Goal: Information Seeking & Learning: Learn about a topic

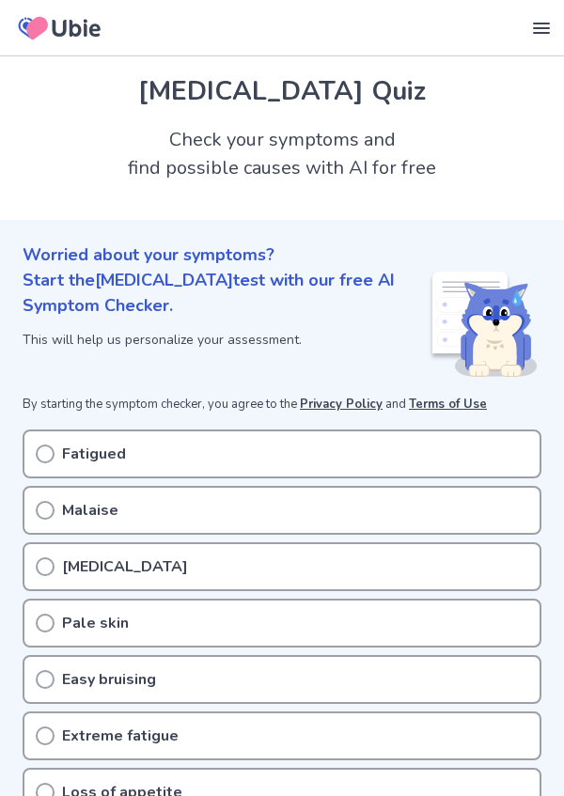
click at [33, 440] on div "Fatigued" at bounding box center [282, 454] width 519 height 49
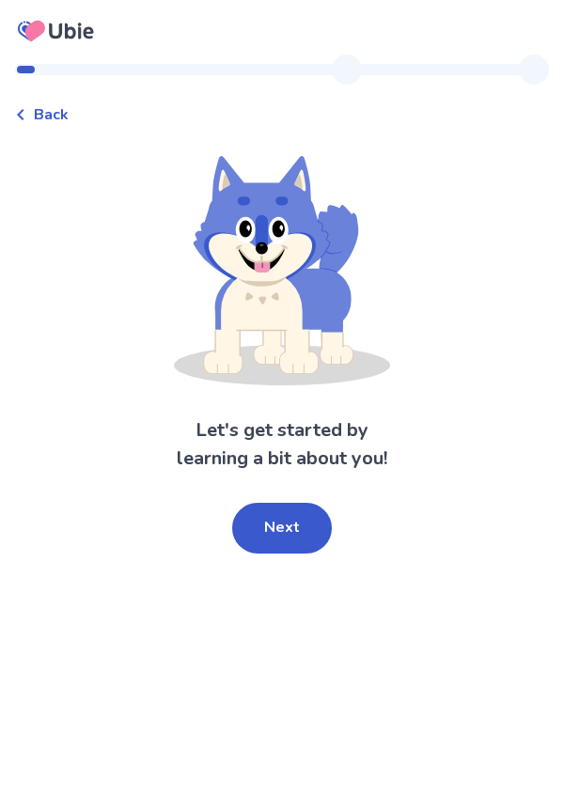
click at [273, 540] on button "Next" at bounding box center [282, 528] width 100 height 51
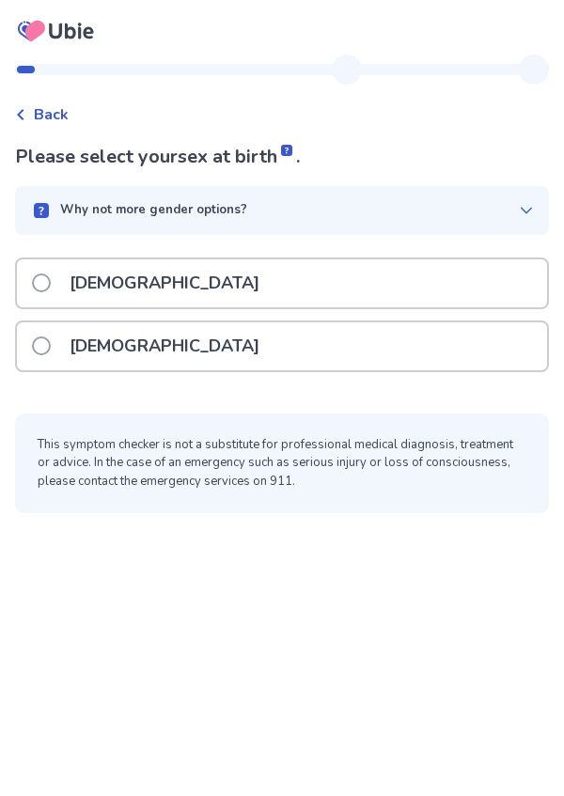
scroll to position [4, 0]
click at [43, 346] on label "[DEMOGRAPHIC_DATA]" at bounding box center [151, 347] width 239 height 48
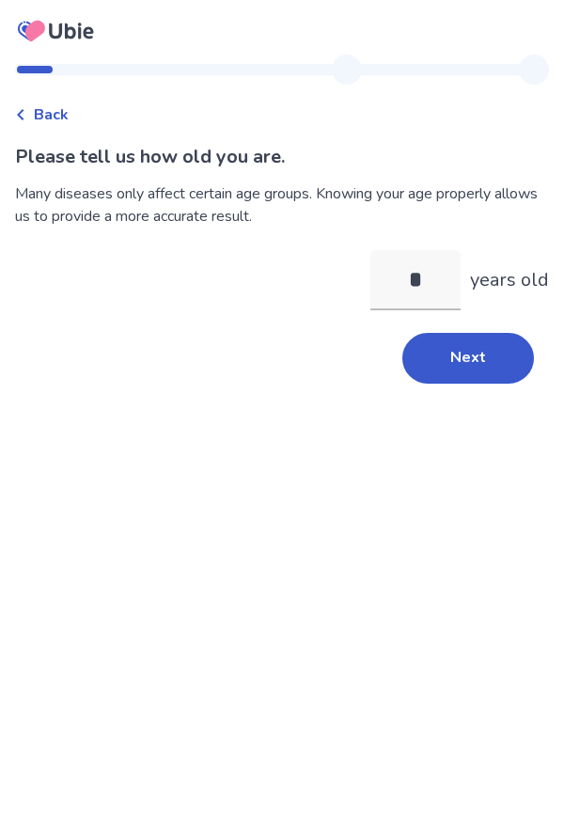
type input "**"
click at [421, 360] on button "Next" at bounding box center [468, 358] width 132 height 51
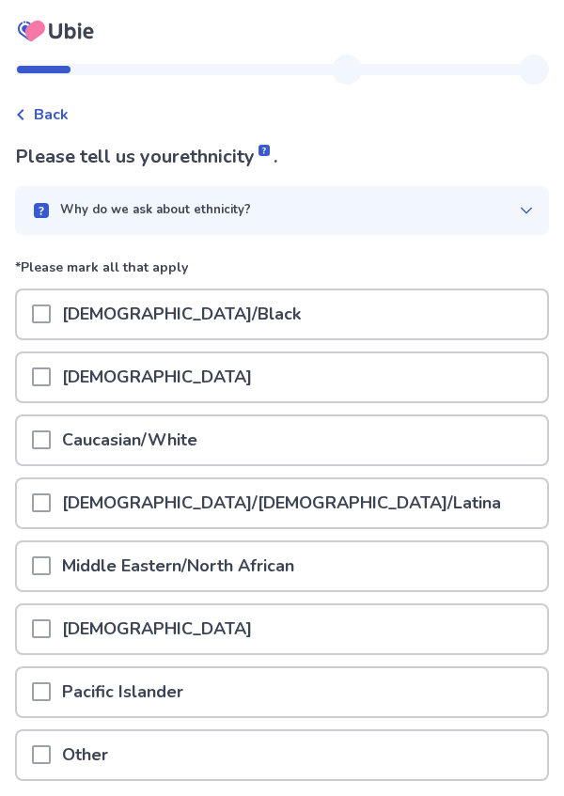
click at [49, 445] on span at bounding box center [41, 440] width 19 height 19
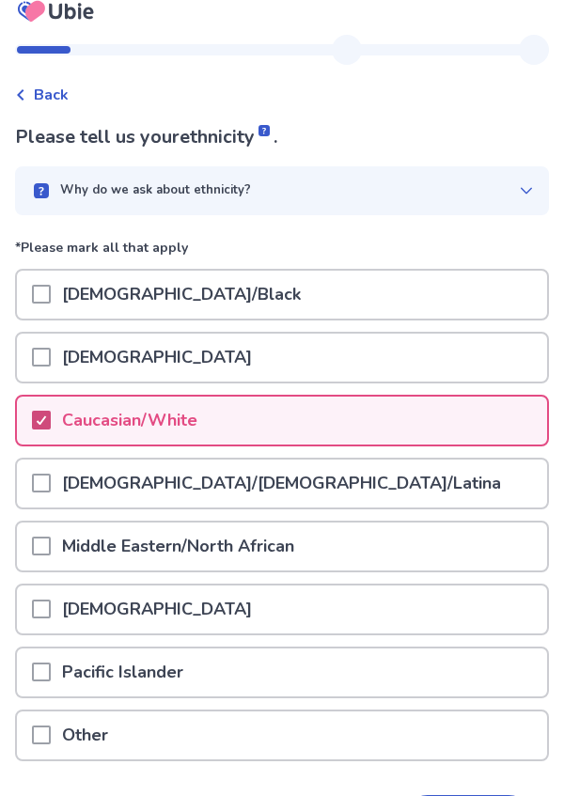
scroll to position [21, 0]
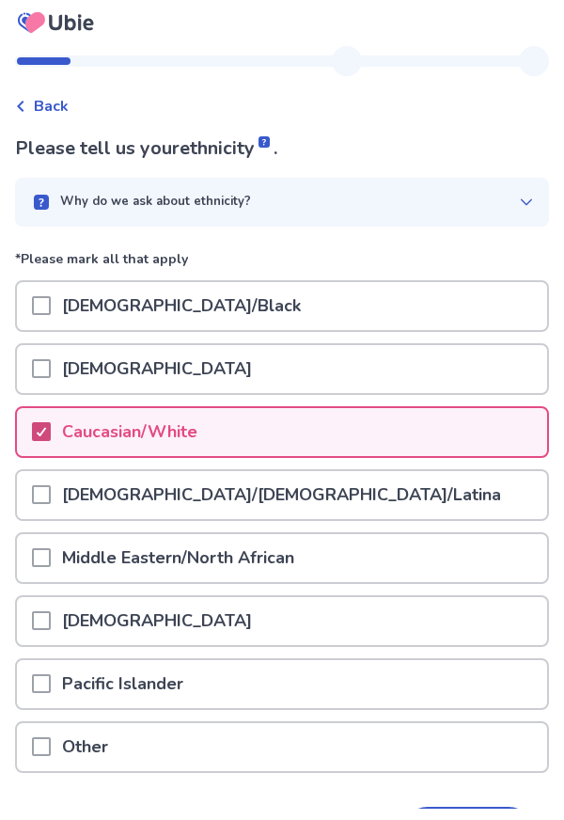
scroll to position [0, 0]
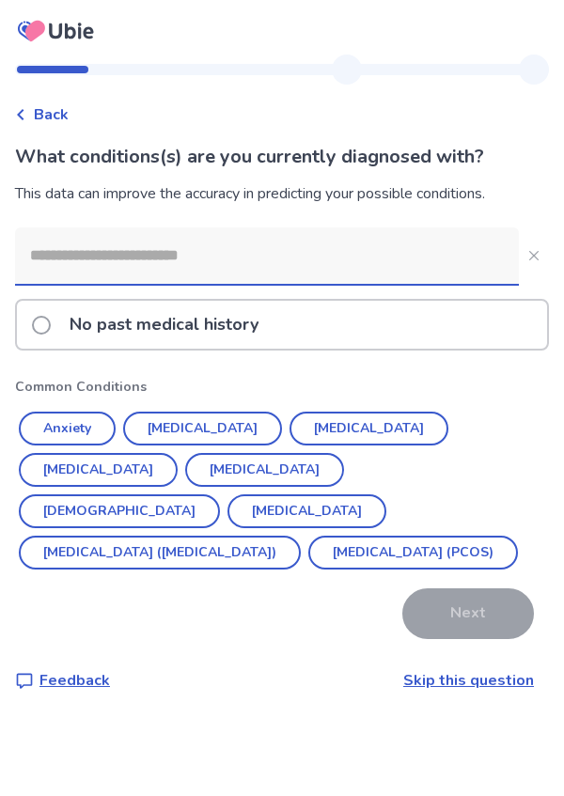
click at [74, 424] on button "Anxiety" at bounding box center [67, 429] width 97 height 34
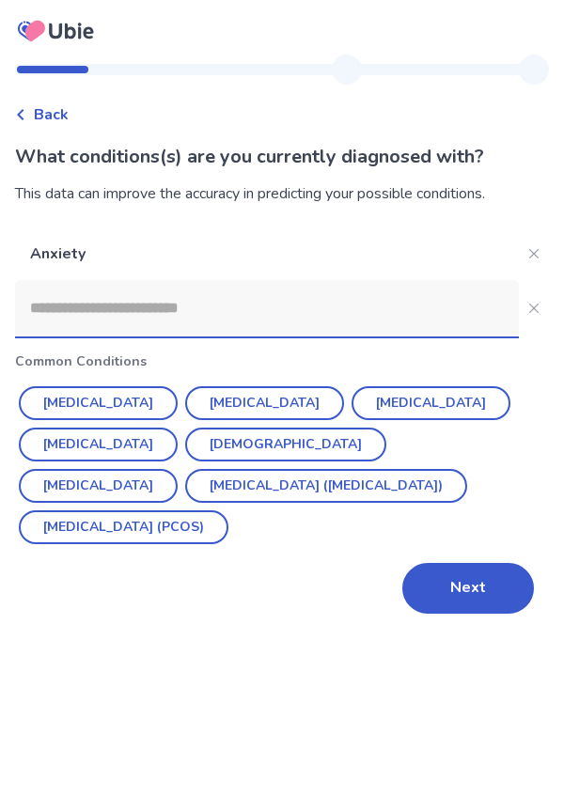
click at [212, 400] on button "[MEDICAL_DATA]" at bounding box center [264, 403] width 159 height 34
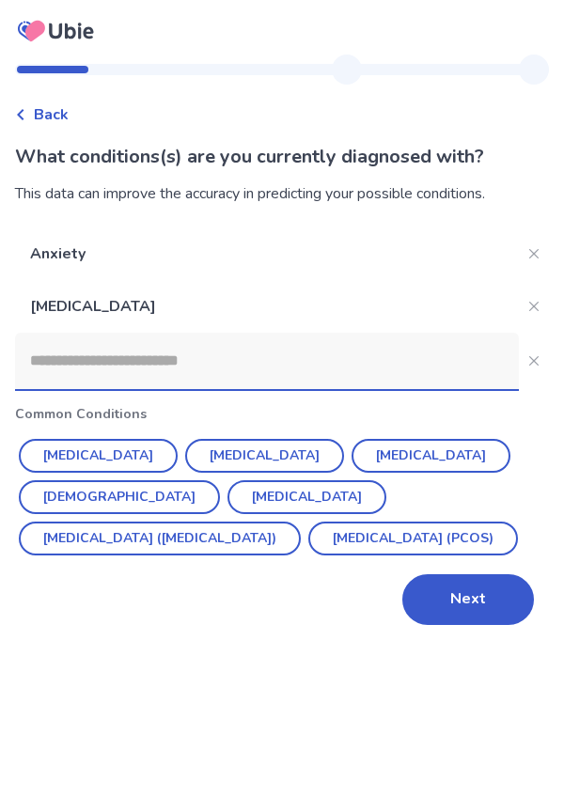
click at [308, 555] on button "[MEDICAL_DATA] (PCOS)" at bounding box center [413, 539] width 210 height 34
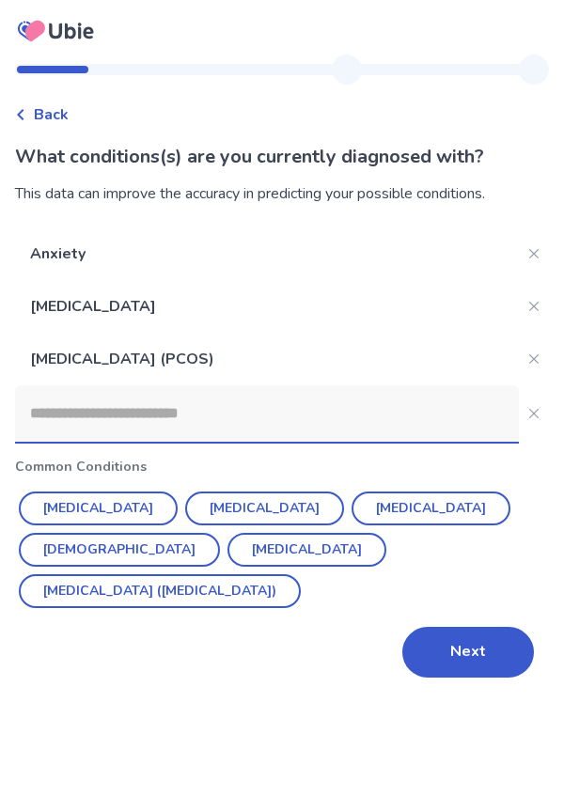
click at [228, 562] on button "[MEDICAL_DATA]" at bounding box center [307, 550] width 159 height 34
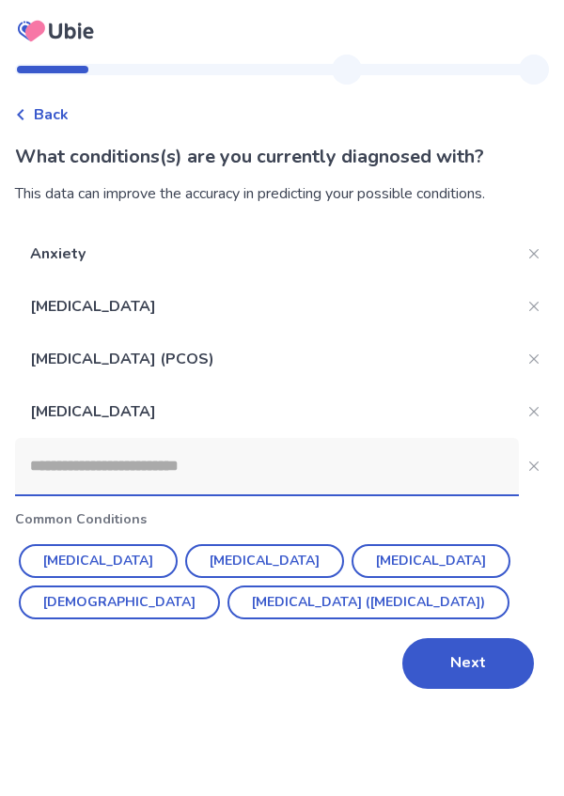
click at [42, 470] on input at bounding box center [267, 466] width 504 height 56
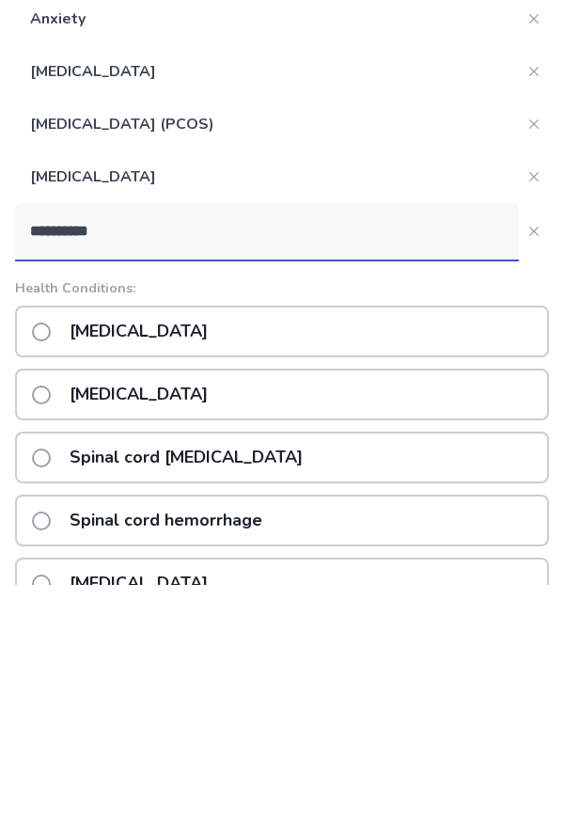
type input "**********"
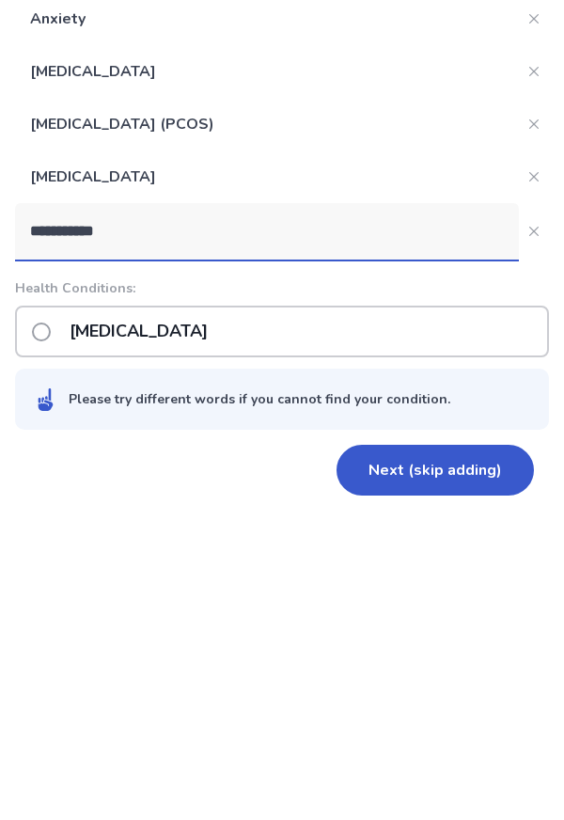
click at [112, 575] on p "Borderline personality disorder" at bounding box center [138, 567] width 161 height 48
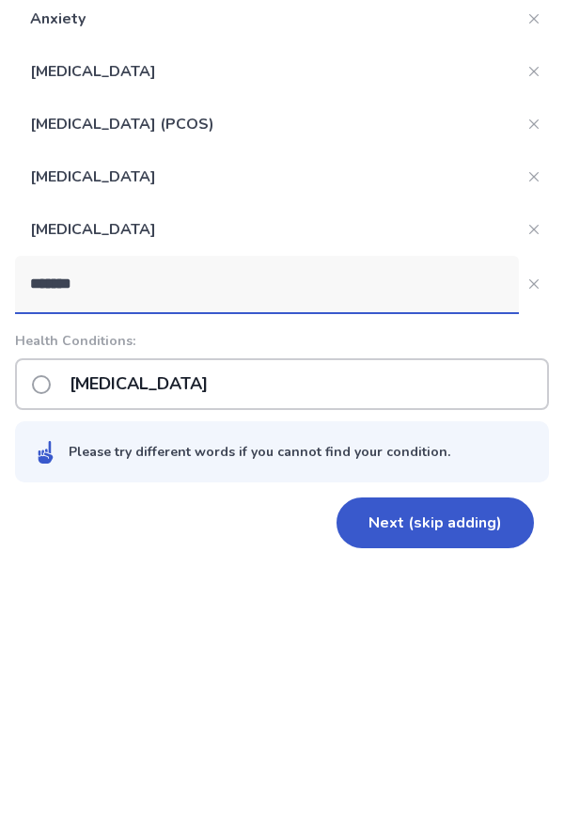
type input "*******"
click at [481, 610] on div "Autism" at bounding box center [282, 619] width 534 height 52
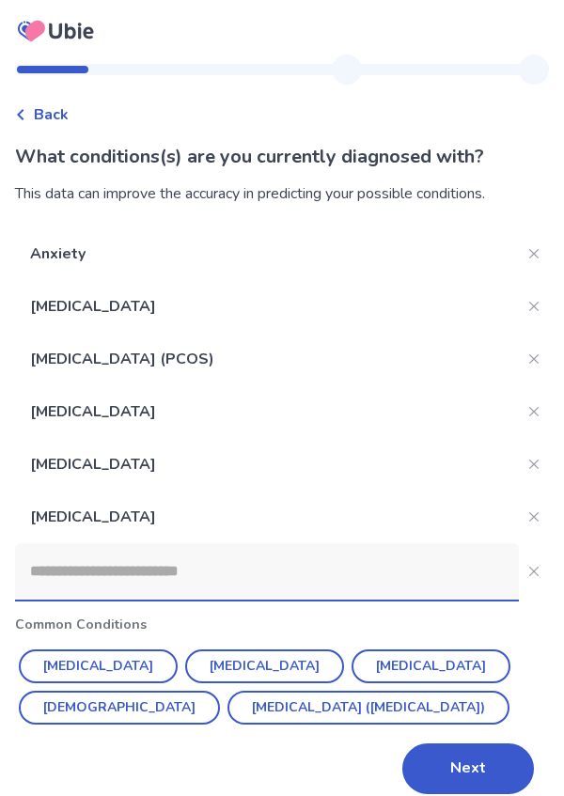
click at [484, 770] on button "Next" at bounding box center [468, 769] width 132 height 51
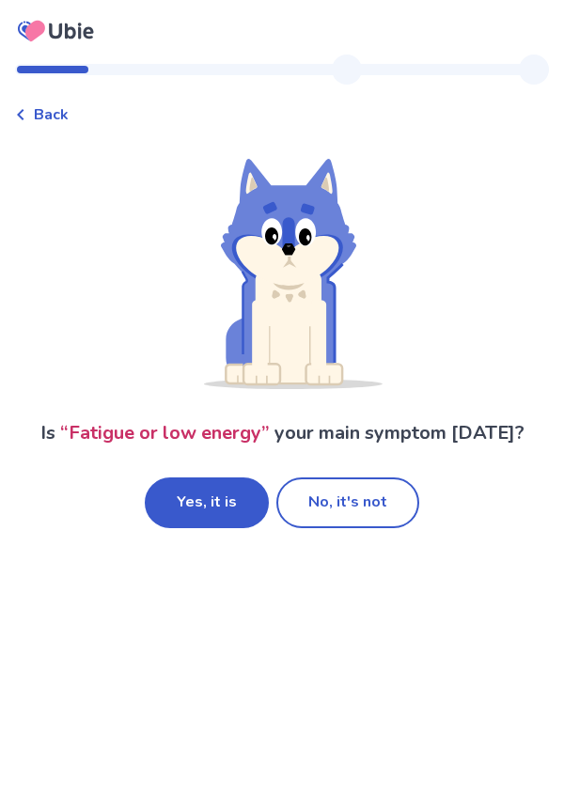
click at [388, 502] on button "No, it's not" at bounding box center [347, 503] width 143 height 51
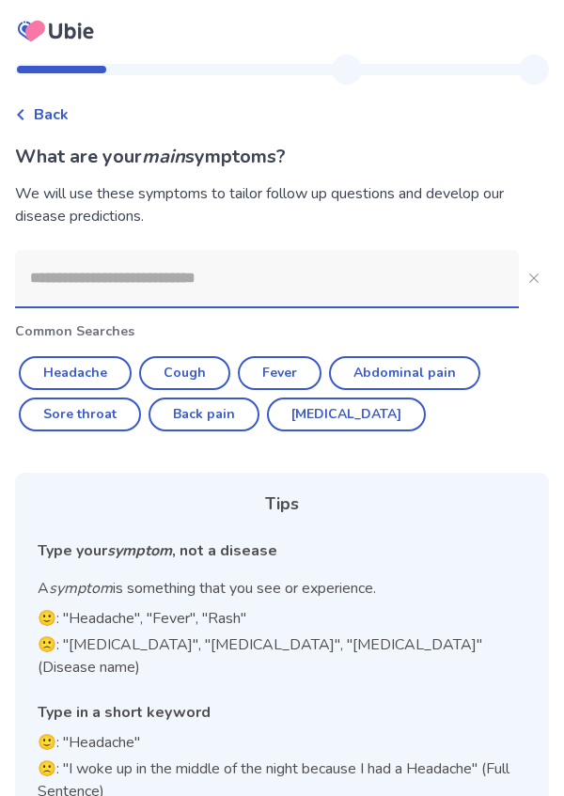
click at [376, 270] on input at bounding box center [267, 278] width 504 height 56
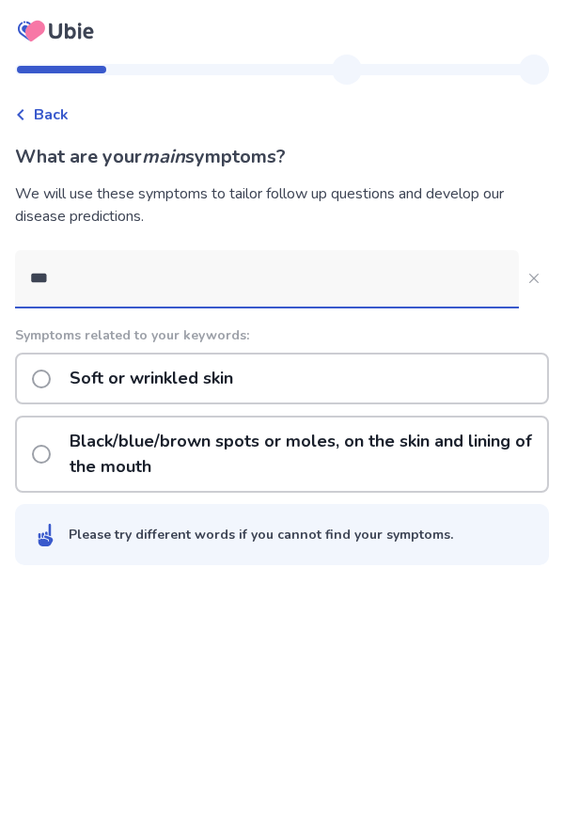
type input "**"
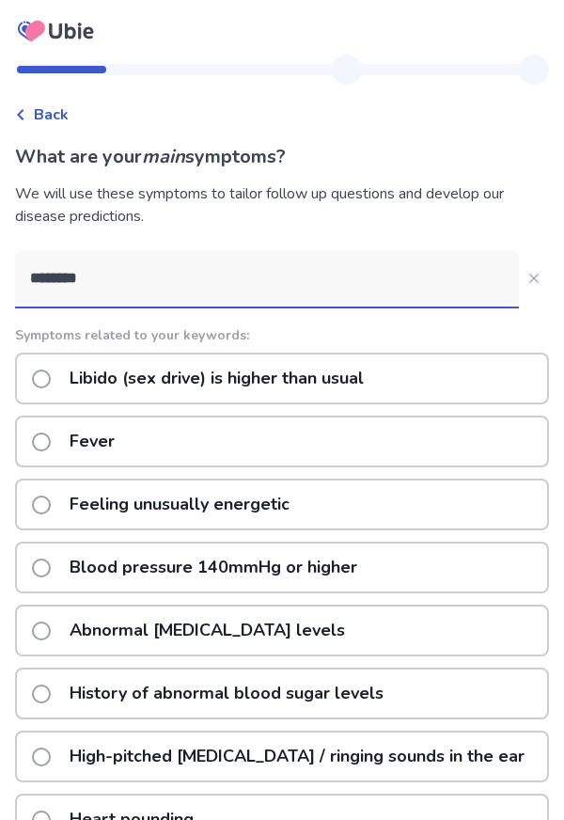
type input "********"
click at [519, 281] on button "********" at bounding box center [534, 278] width 30 height 30
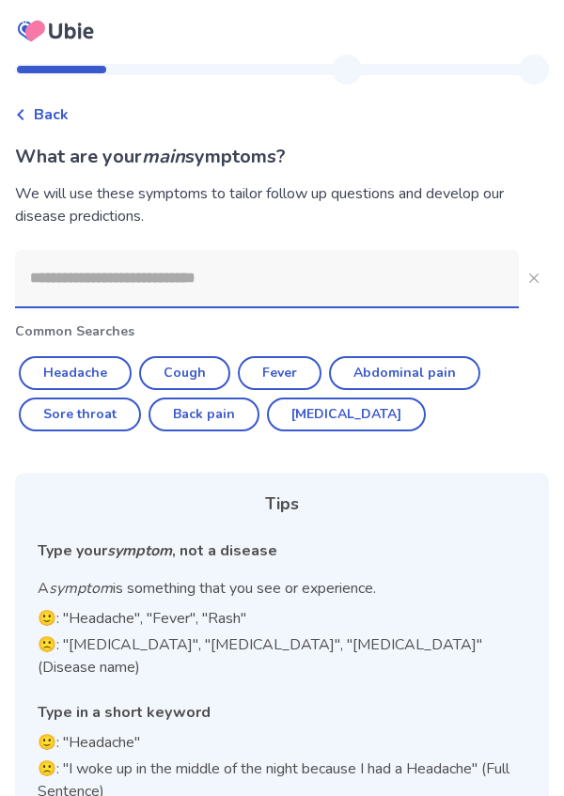
click at [52, 287] on input at bounding box center [267, 278] width 504 height 56
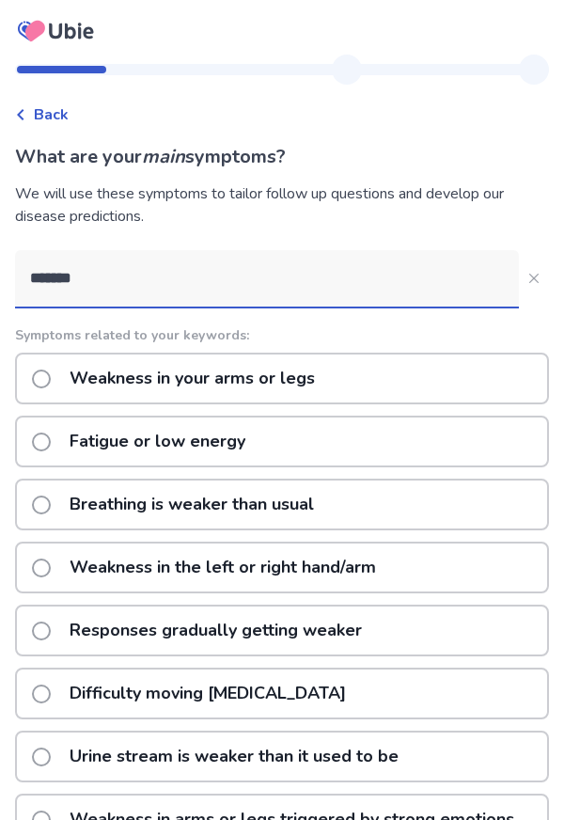
type input "********"
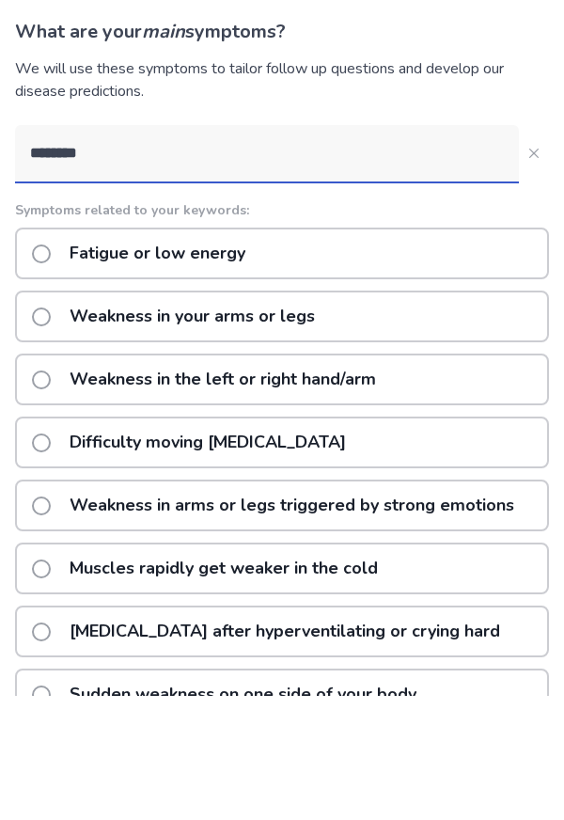
click at [88, 451] on p "Weakness in your arms or legs" at bounding box center [192, 442] width 268 height 48
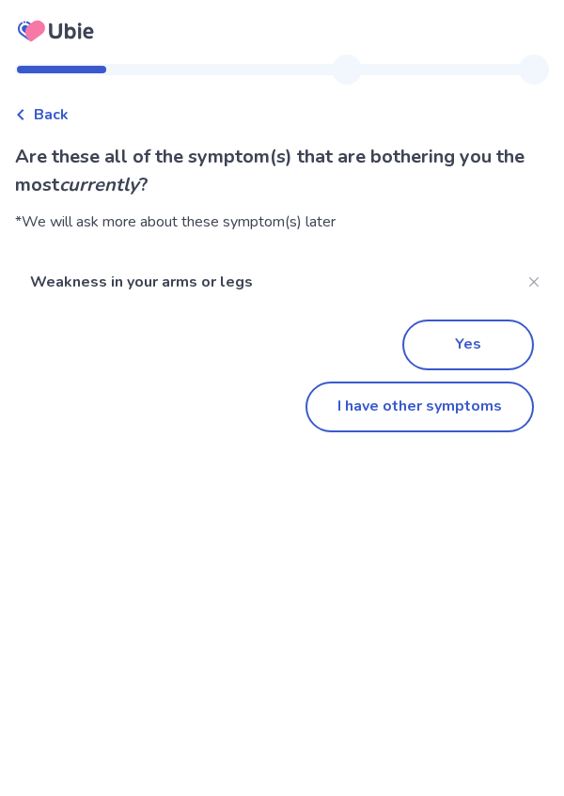
click at [374, 392] on button "I have other symptoms" at bounding box center [420, 407] width 229 height 51
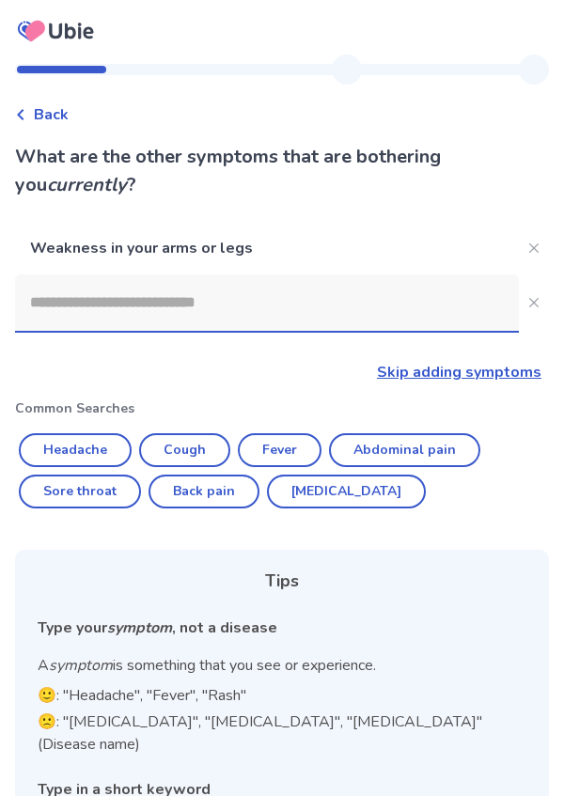
click at [192, 465] on button "Cough" at bounding box center [184, 451] width 91 height 34
type input "*****"
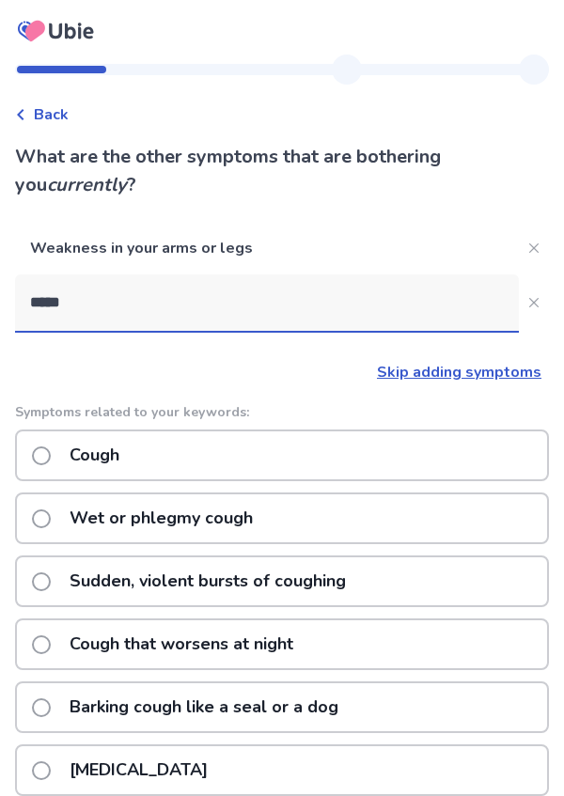
click at [46, 538] on label "Wet or phlegmy cough" at bounding box center [148, 519] width 232 height 48
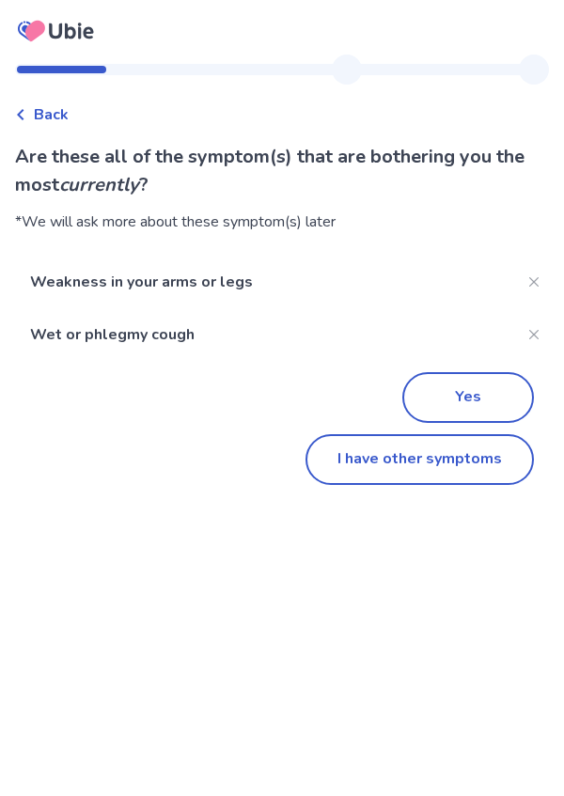
click at [330, 468] on button "I have other symptoms" at bounding box center [420, 459] width 229 height 51
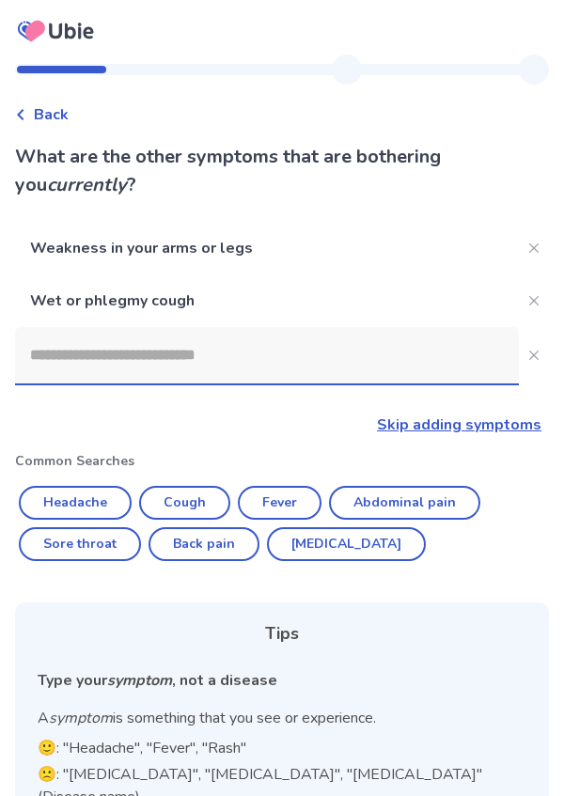
click at [173, 542] on button "Back pain" at bounding box center [204, 545] width 111 height 34
type input "*********"
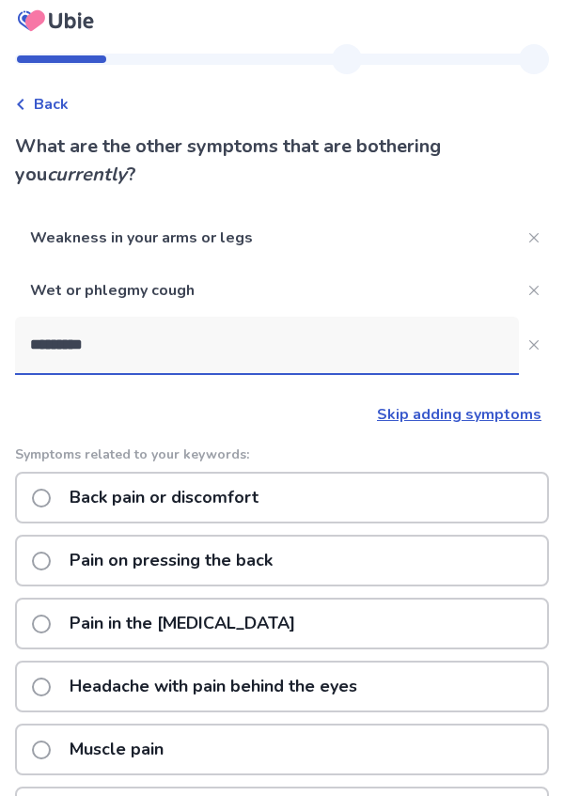
scroll to position [13, 0]
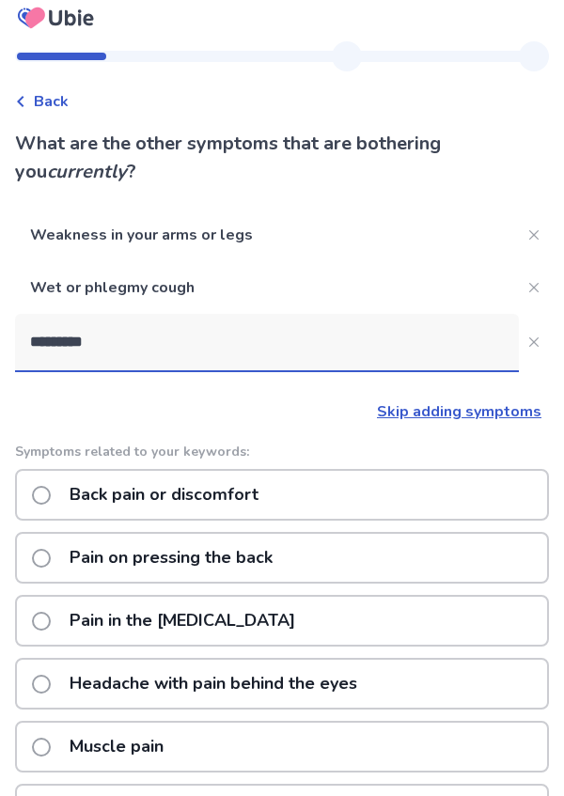
click at [56, 702] on label "Headache with pain behind the eyes" at bounding box center [200, 684] width 337 height 48
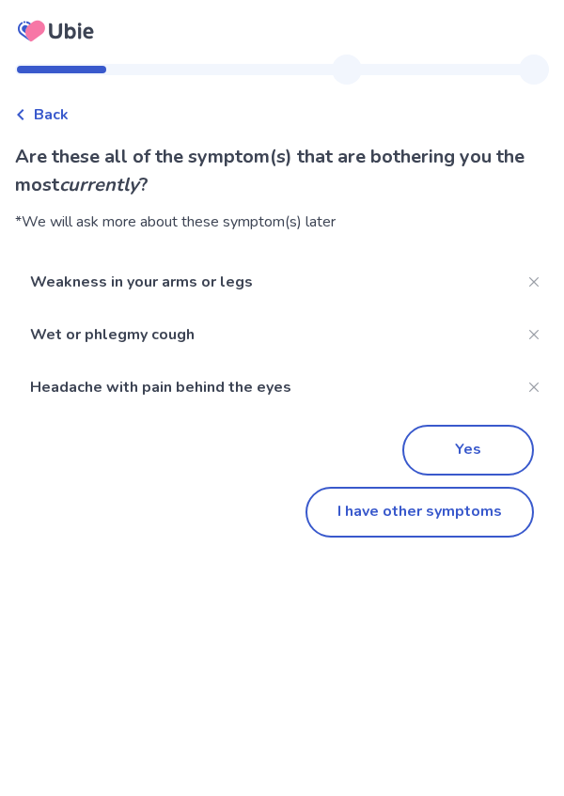
click at [333, 522] on button "I have other symptoms" at bounding box center [420, 512] width 229 height 51
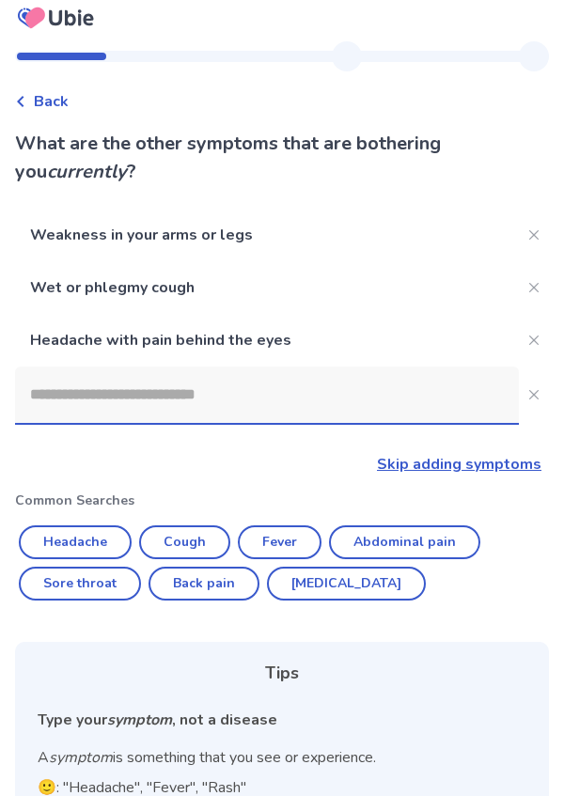
click at [202, 591] on button "Back pain" at bounding box center [204, 584] width 111 height 34
type input "*********"
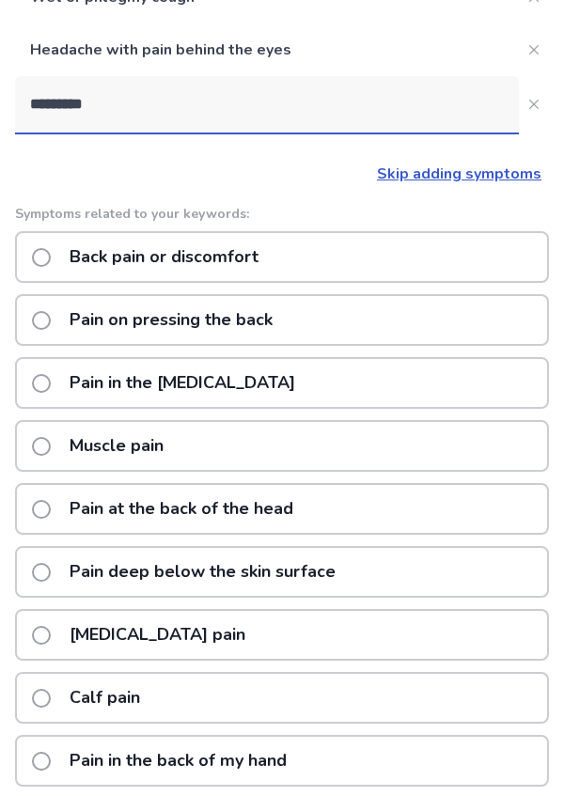
scroll to position [328, 0]
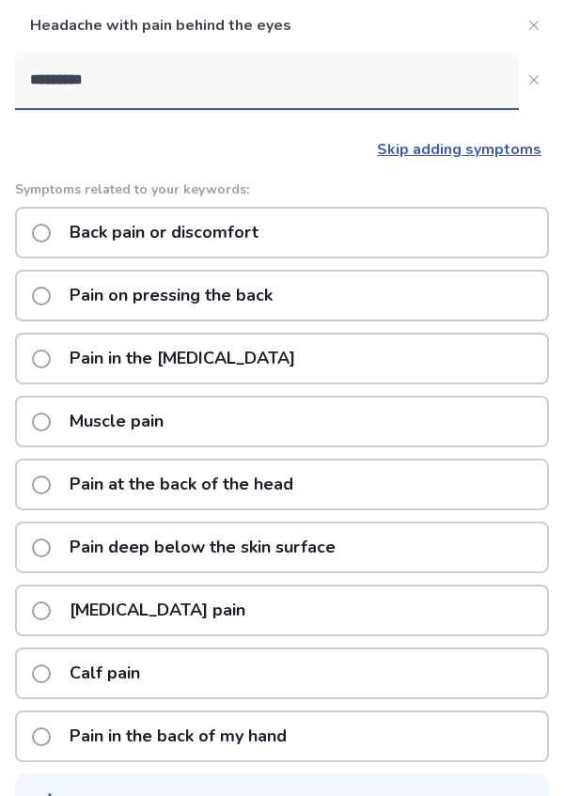
click at [49, 239] on span at bounding box center [41, 233] width 19 height 19
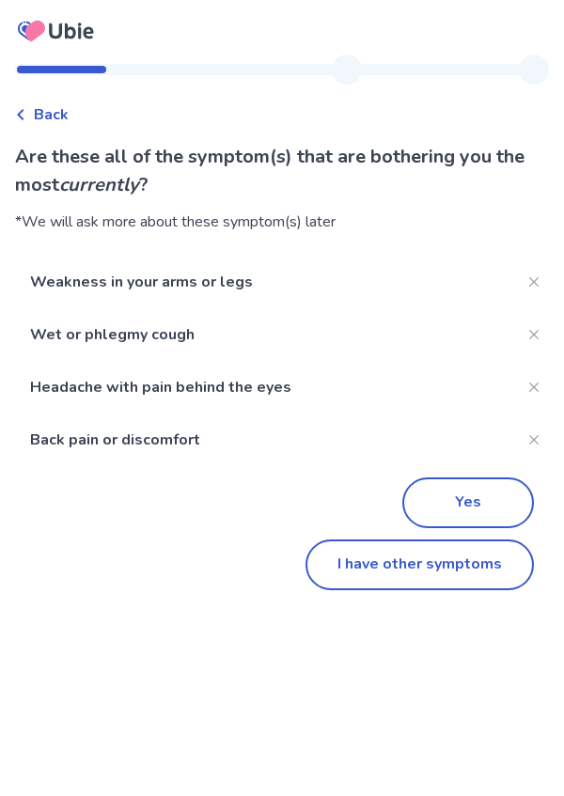
click at [87, 526] on div "Yes" at bounding box center [282, 497] width 504 height 62
click at [418, 497] on button "Yes" at bounding box center [468, 503] width 132 height 51
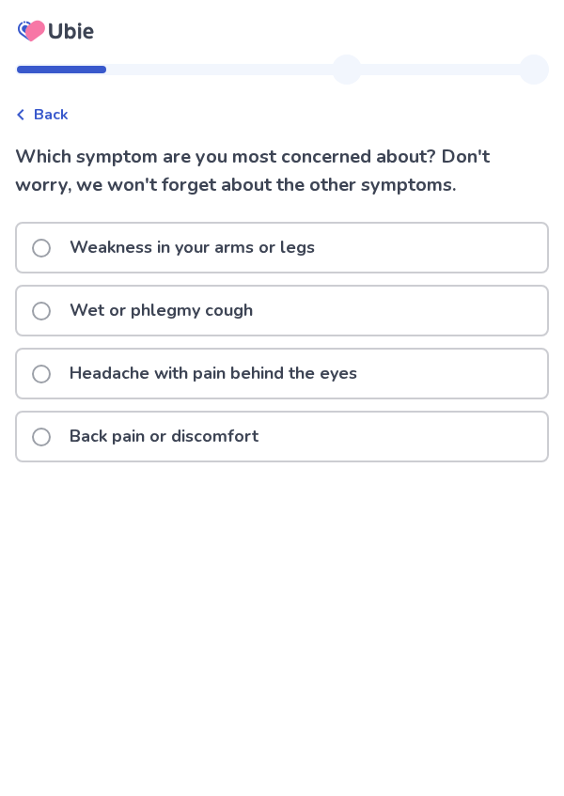
click at [51, 252] on span at bounding box center [41, 248] width 19 height 19
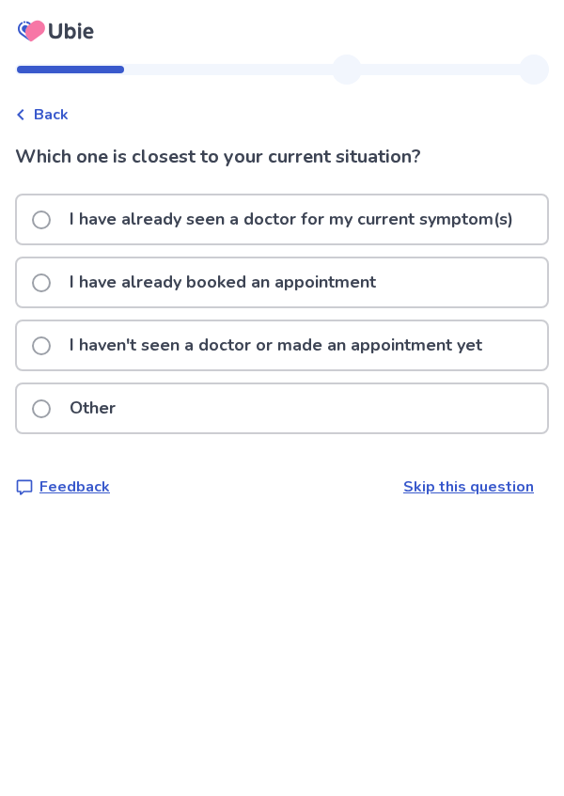
click at [80, 234] on p "I have already seen a doctor for my current symptom(s)" at bounding box center [291, 220] width 466 height 48
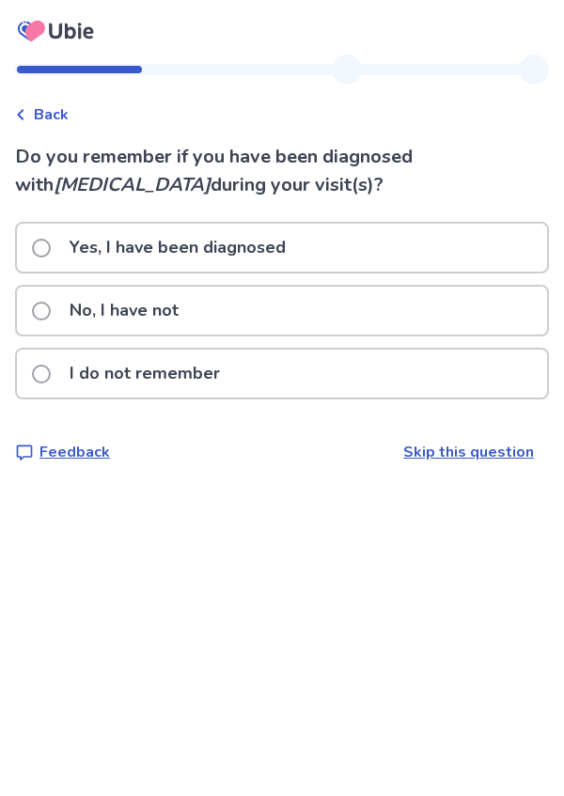
click at [67, 492] on div "Back Do you remember if you have been diagnosed with leukemia during your visit…" at bounding box center [282, 274] width 564 height 439
click at [51, 310] on span at bounding box center [41, 311] width 19 height 19
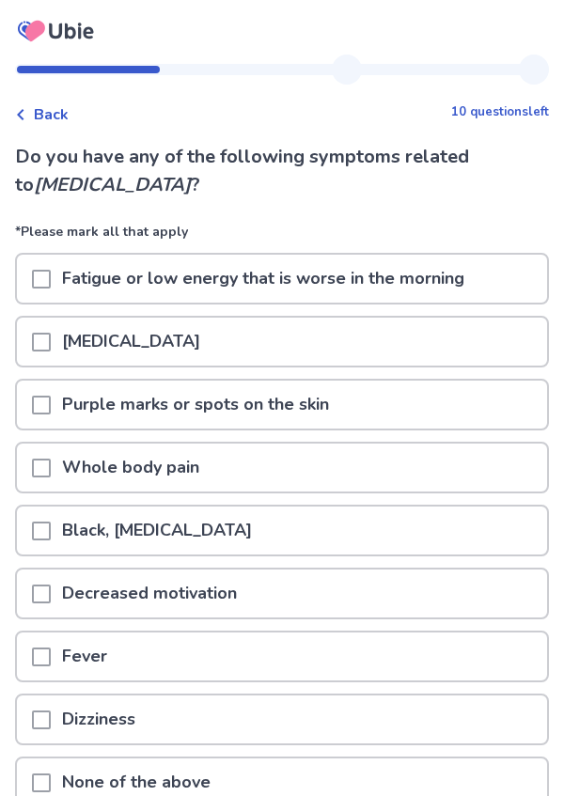
click at [49, 290] on div at bounding box center [41, 279] width 19 height 48
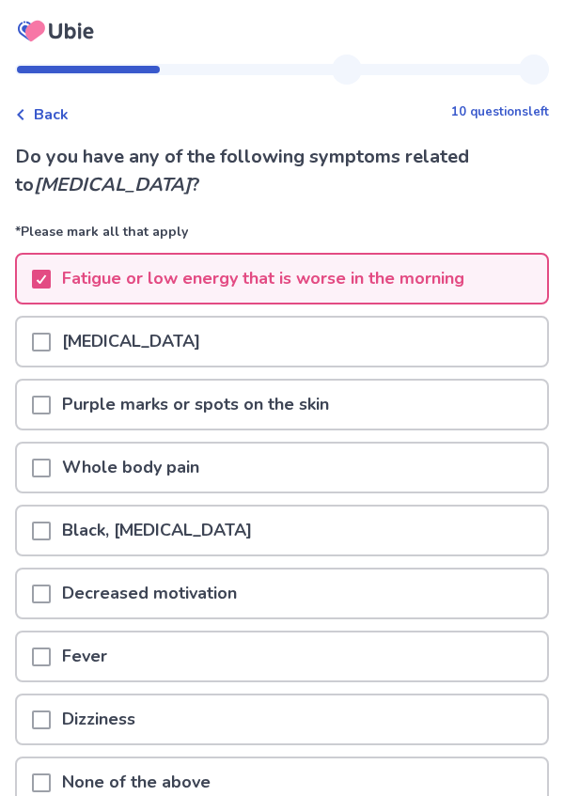
click at [51, 404] on span at bounding box center [41, 405] width 19 height 19
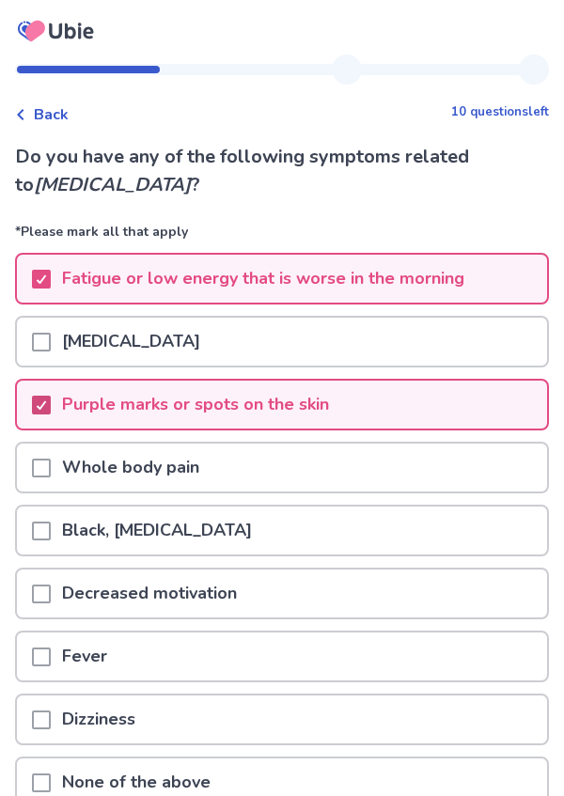
click at [44, 474] on span at bounding box center [41, 468] width 19 height 19
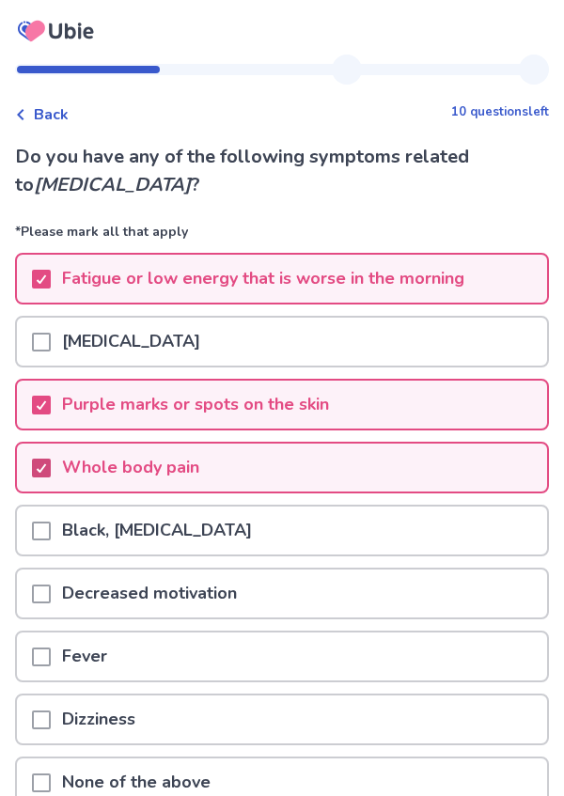
click at [51, 601] on span at bounding box center [41, 594] width 19 height 19
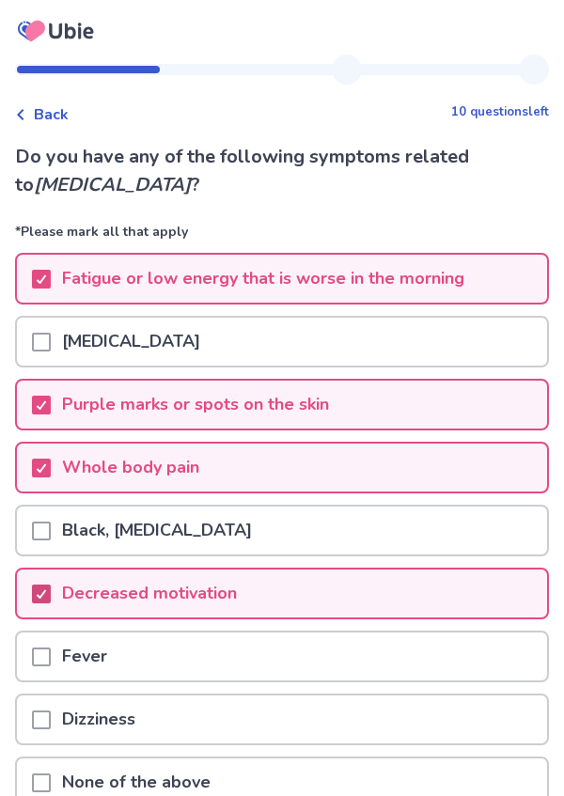
click at [46, 734] on div at bounding box center [41, 720] width 19 height 48
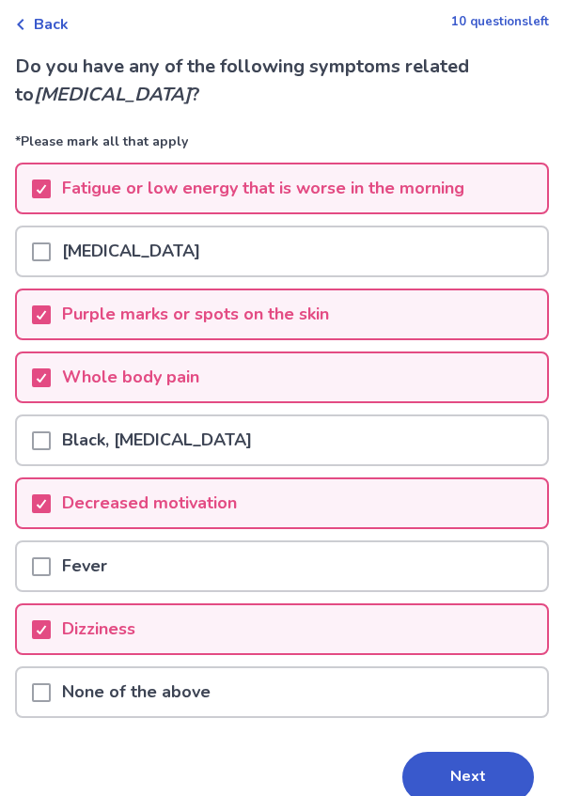
scroll to position [95, 0]
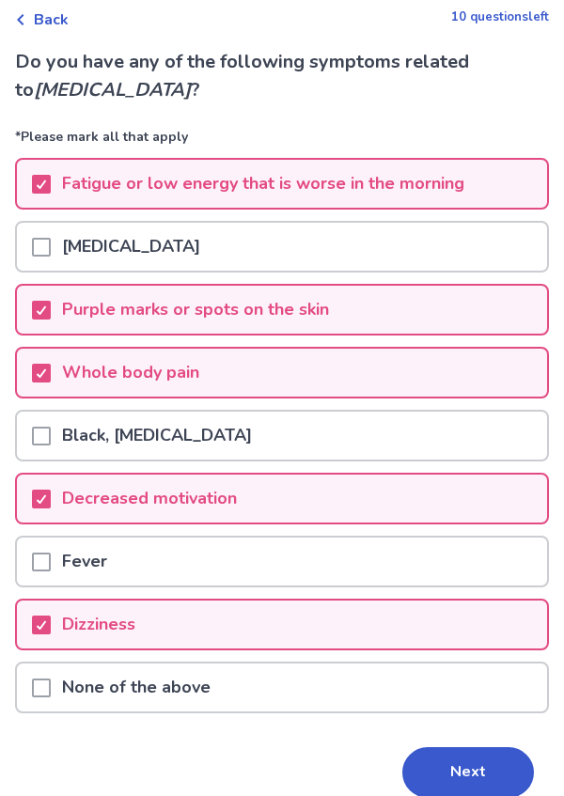
click at [47, 437] on span at bounding box center [41, 436] width 19 height 19
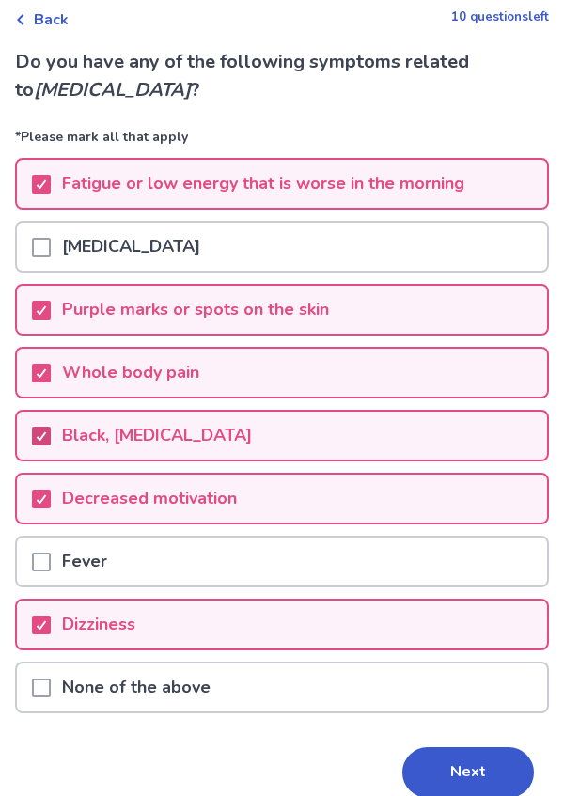
click at [445, 789] on button "Next" at bounding box center [468, 773] width 132 height 51
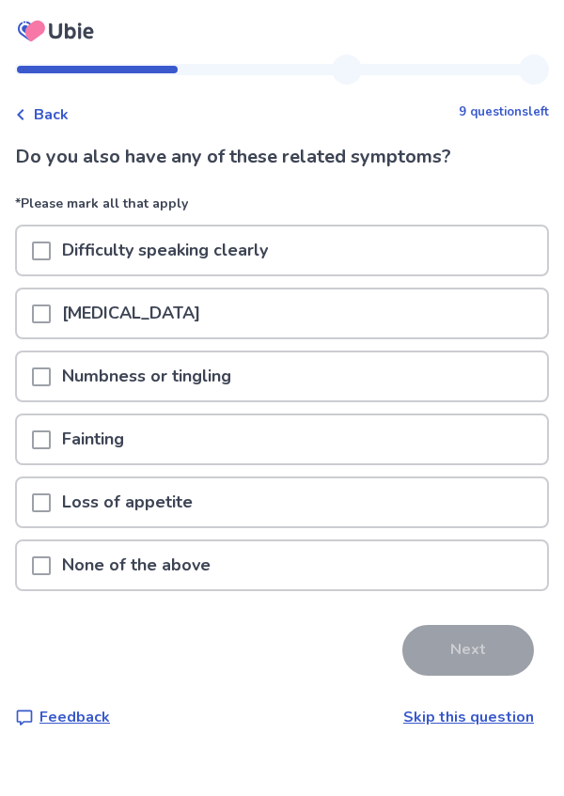
click at [51, 252] on span at bounding box center [41, 251] width 19 height 19
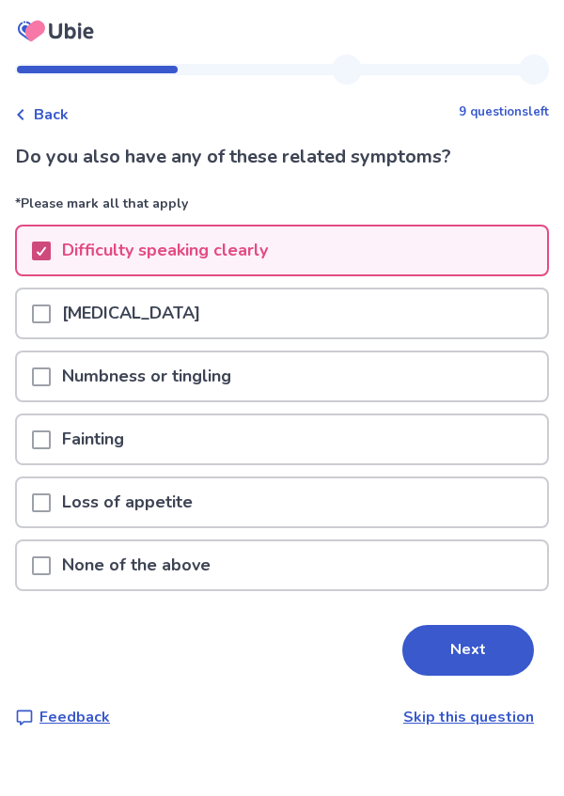
click at [48, 380] on span at bounding box center [41, 377] width 19 height 19
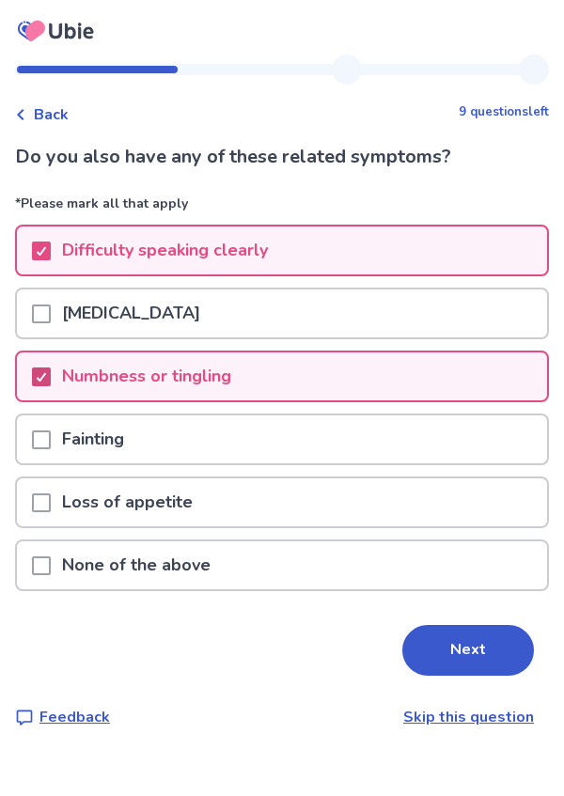
click at [51, 516] on div at bounding box center [41, 503] width 19 height 48
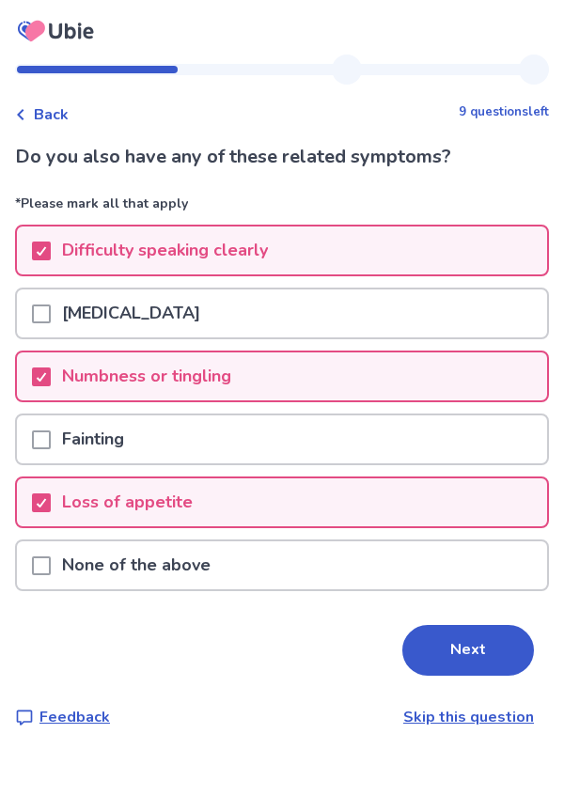
click at [51, 303] on div at bounding box center [41, 314] width 19 height 48
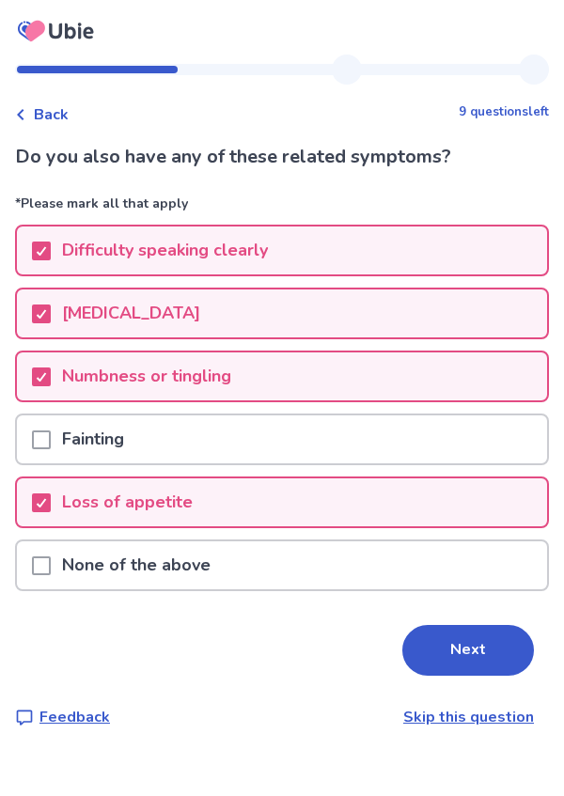
click at [51, 453] on div at bounding box center [41, 440] width 19 height 48
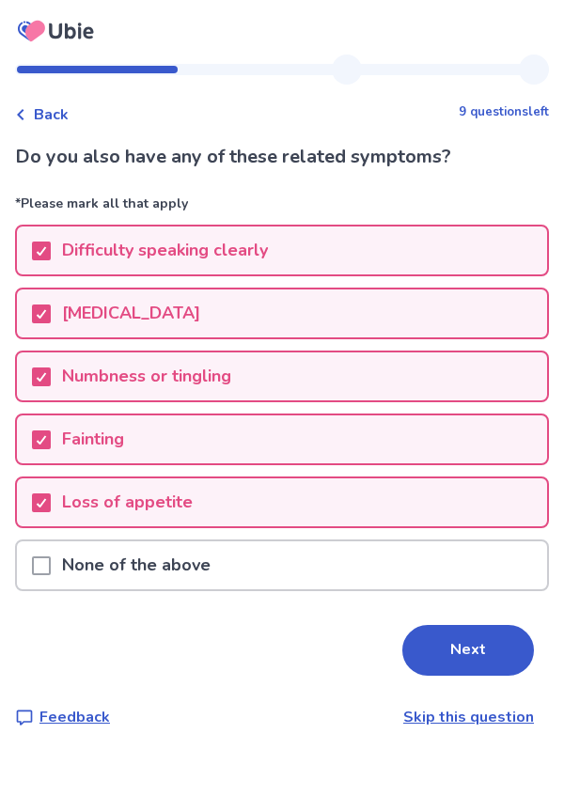
click at [444, 668] on button "Next" at bounding box center [468, 650] width 132 height 51
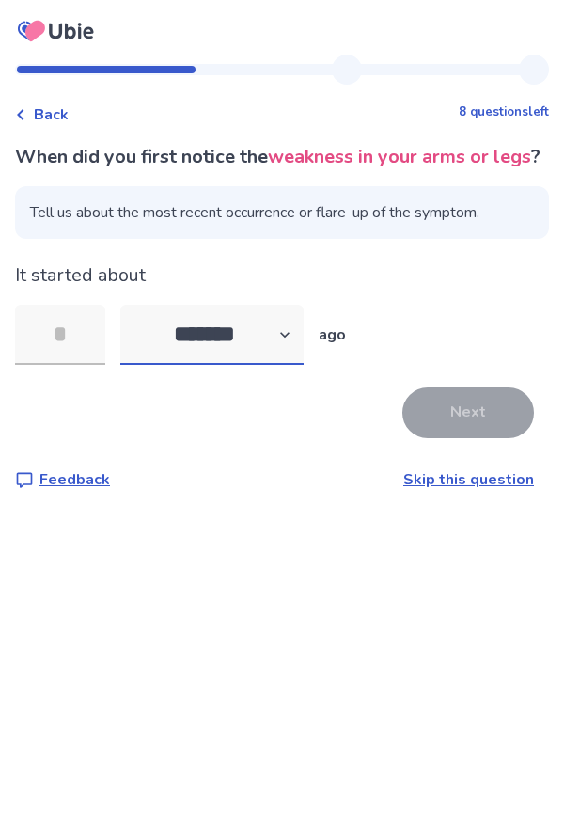
click at [280, 365] on select "******* ****** ******* ******** *******" at bounding box center [211, 335] width 183 height 60
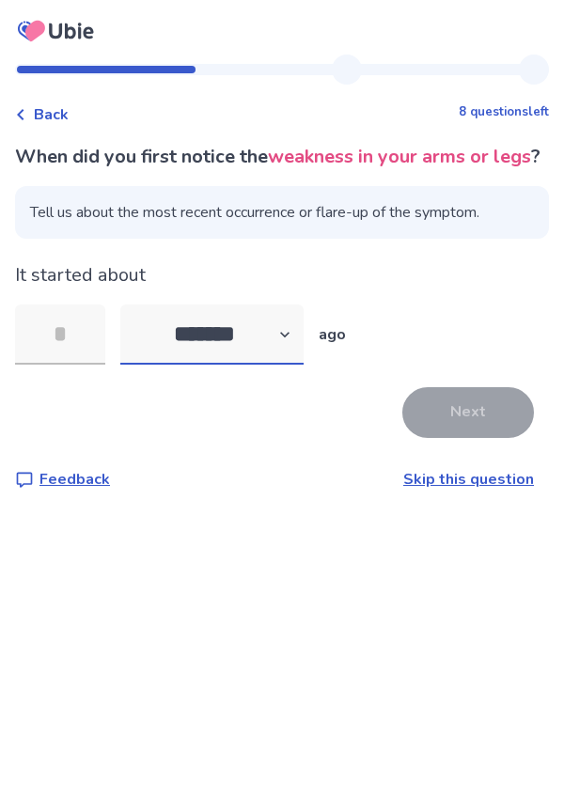
select select "*"
click at [132, 333] on select "******* ****** ******* ******** *******" at bounding box center [211, 335] width 183 height 60
click at [71, 365] on input "tel" at bounding box center [60, 335] width 90 height 60
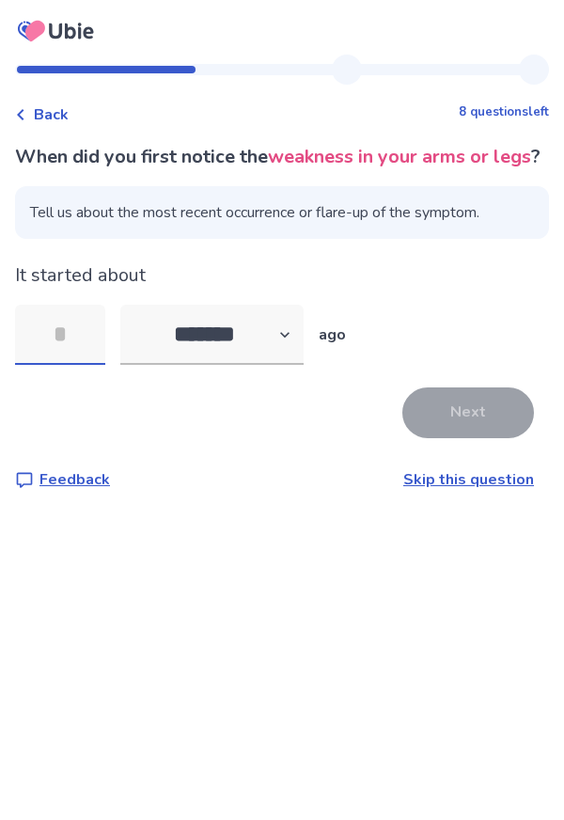
type input "*"
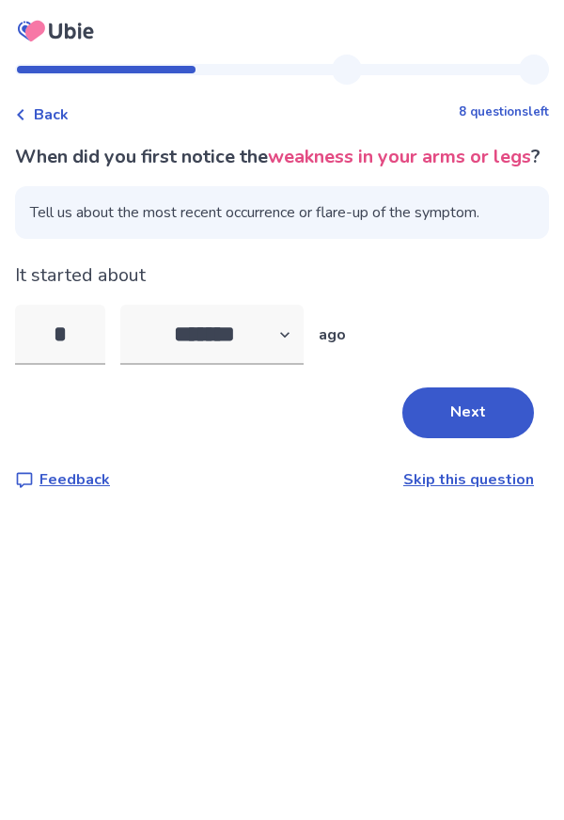
click at [408, 432] on button "Next" at bounding box center [468, 412] width 132 height 51
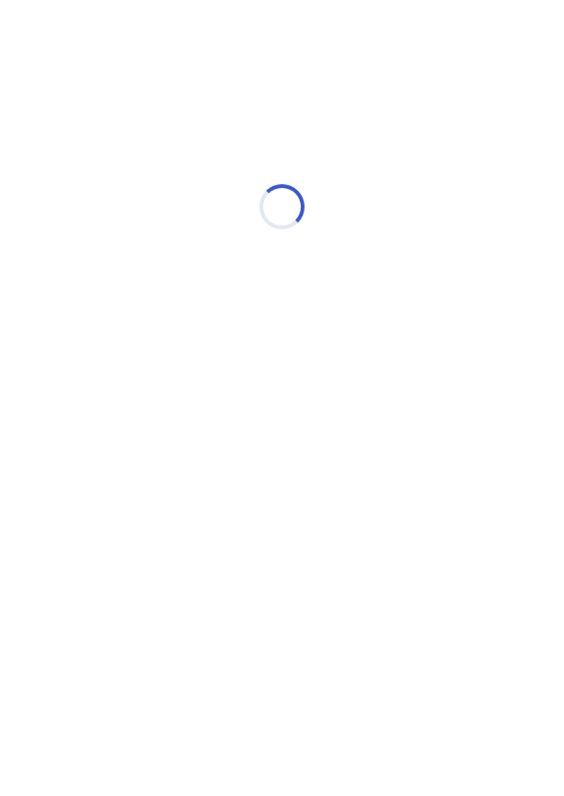
select select "*"
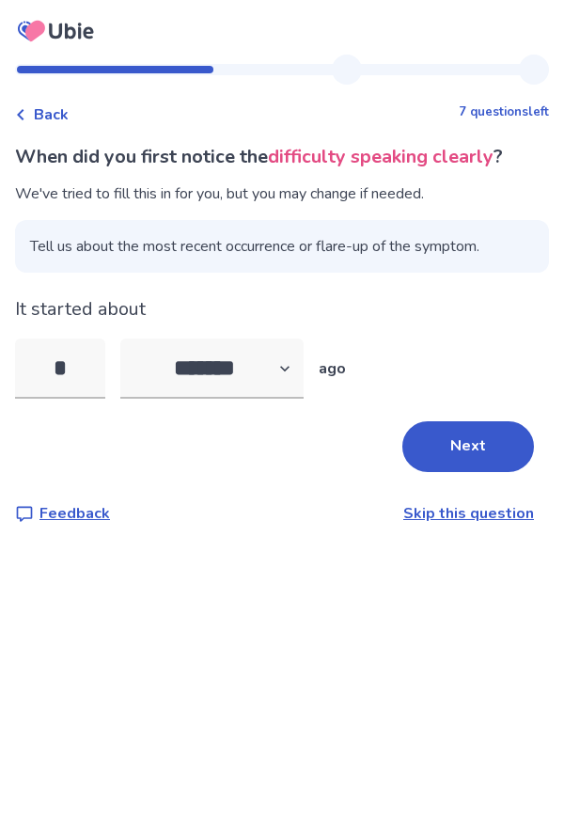
click at [465, 443] on button "Next" at bounding box center [468, 446] width 132 height 51
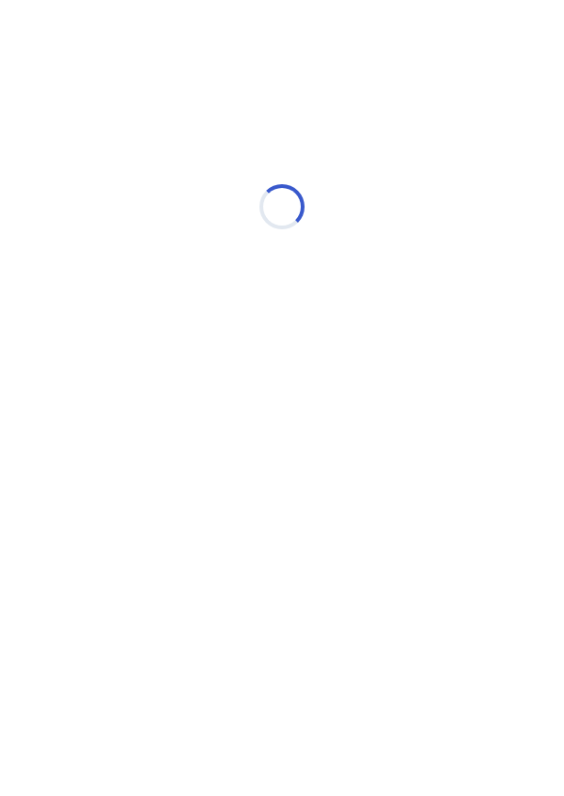
select select "*"
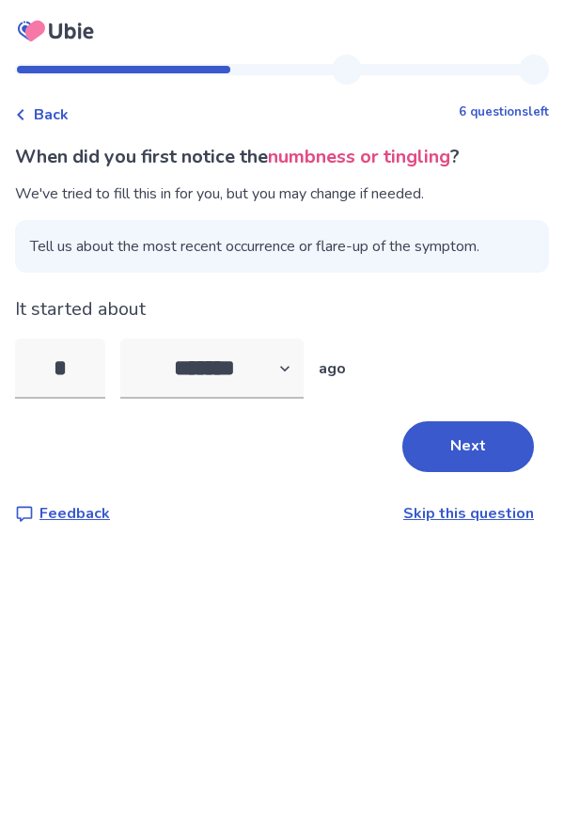
click at [475, 437] on button "Next" at bounding box center [468, 446] width 132 height 51
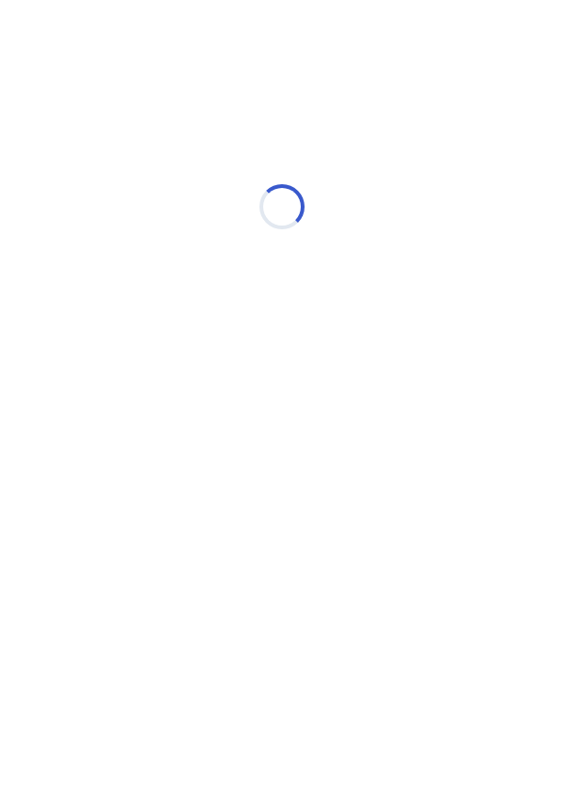
select select "*"
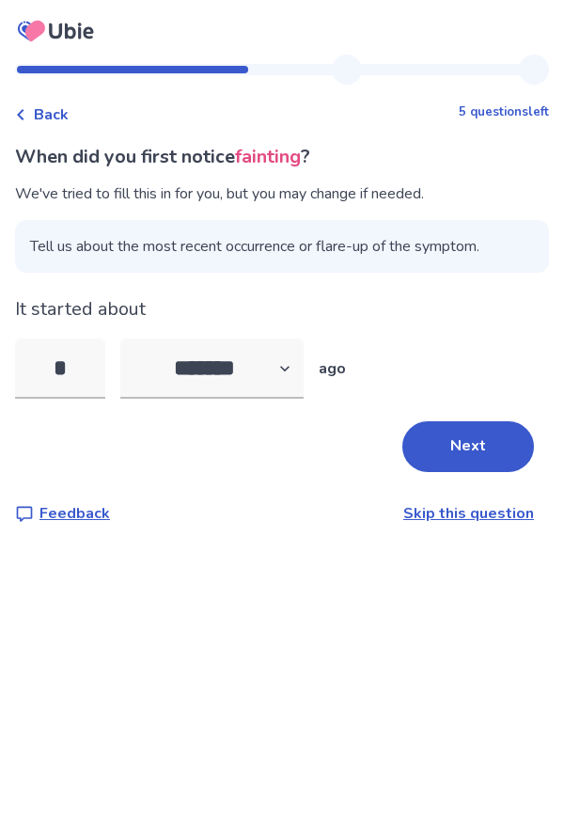
click at [477, 435] on button "Next" at bounding box center [468, 446] width 132 height 51
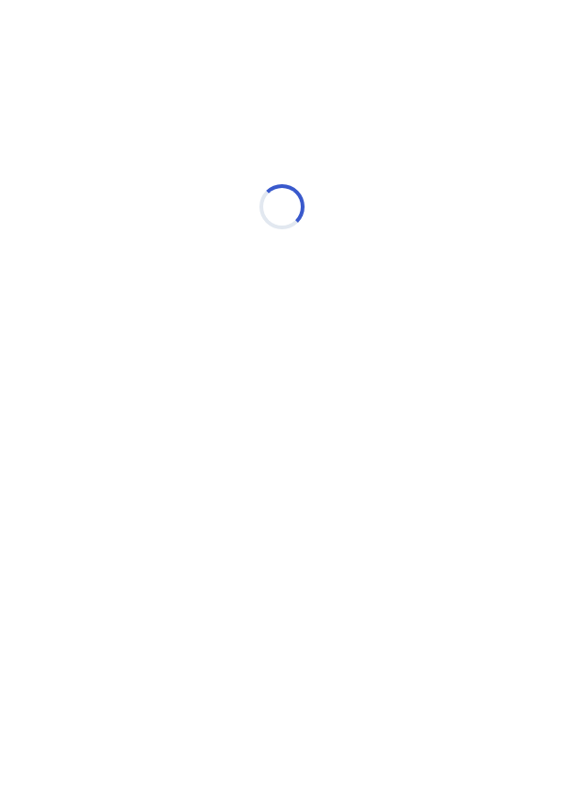
select select "*"
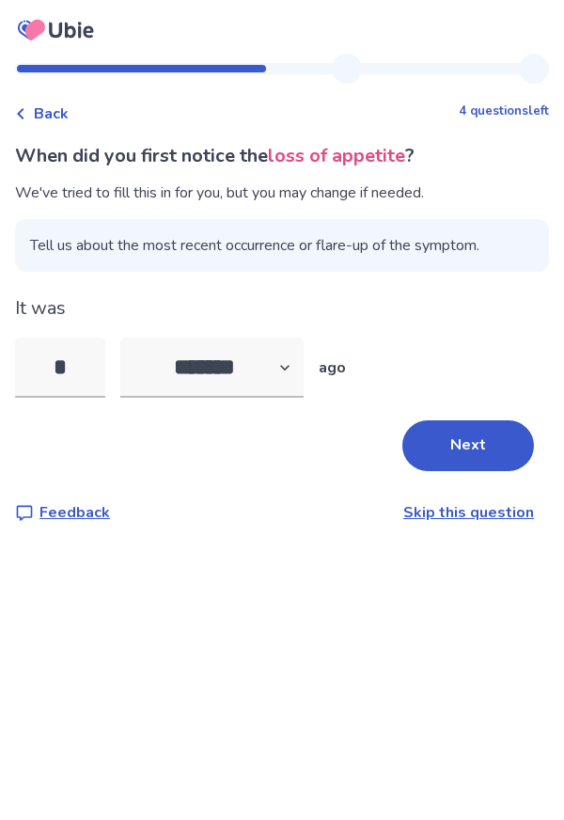
click at [469, 437] on button "Next" at bounding box center [468, 446] width 132 height 51
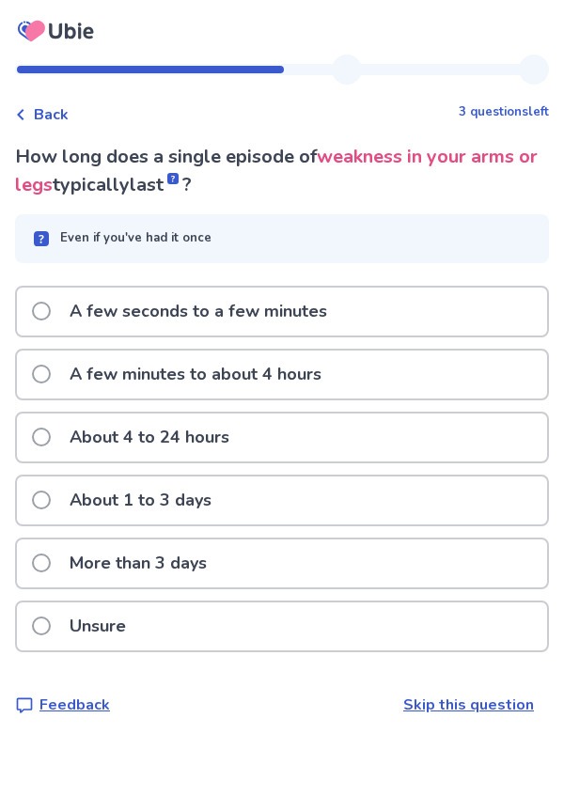
click at [494, 294] on div "A few seconds to a few minutes" at bounding box center [282, 312] width 530 height 48
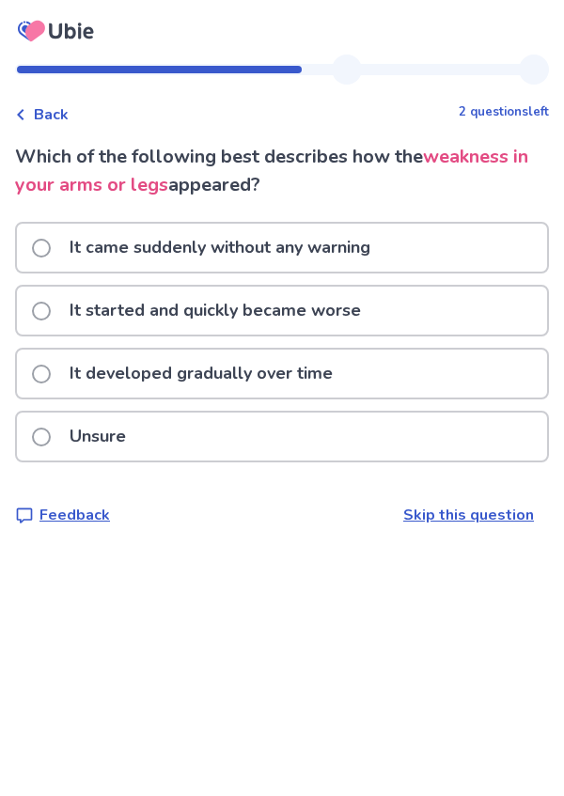
click at [487, 310] on div "It started and quickly became worse" at bounding box center [282, 311] width 530 height 48
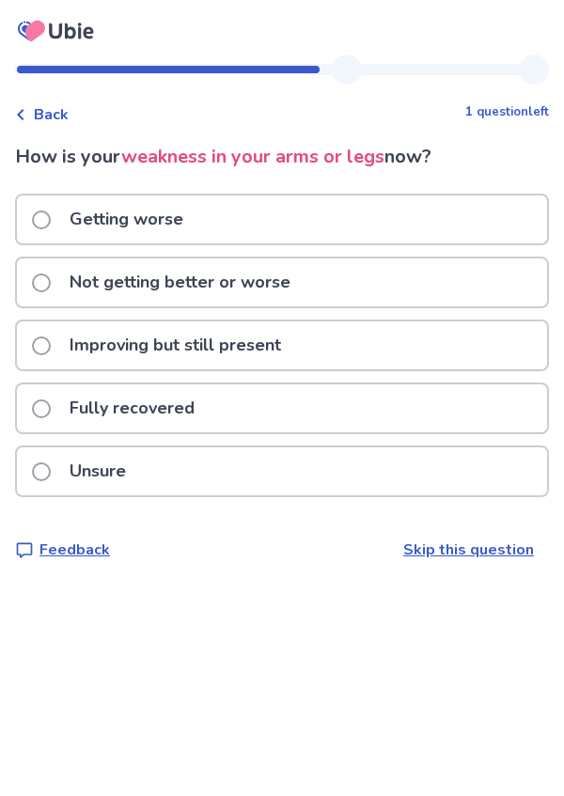
click at [515, 416] on div "Fully recovered" at bounding box center [282, 409] width 530 height 48
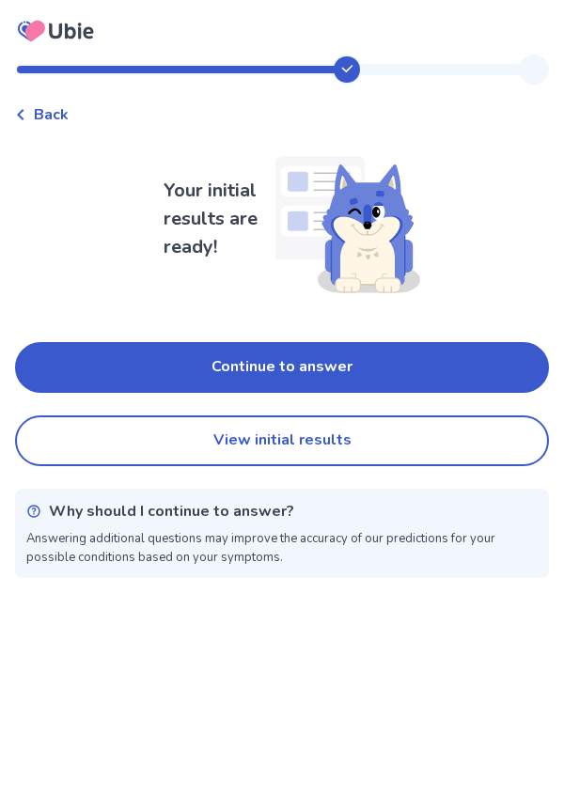
click at [502, 357] on button "Continue to answer" at bounding box center [282, 367] width 534 height 51
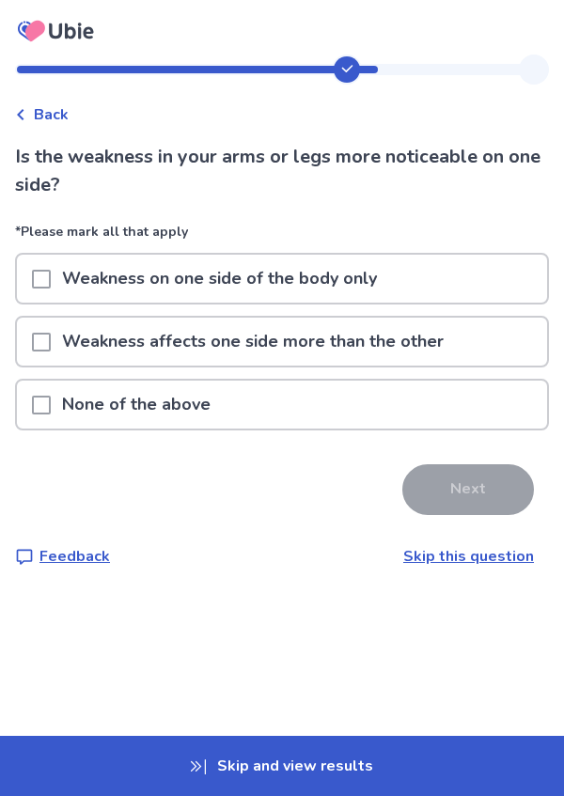
click at [479, 343] on div "Weakness affects one side more than the other" at bounding box center [282, 342] width 530 height 48
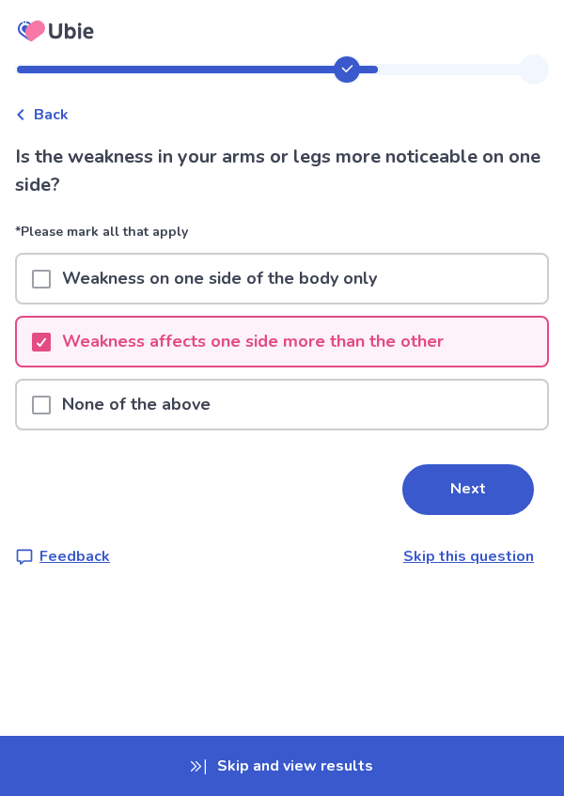
click at [498, 488] on button "Next" at bounding box center [468, 490] width 132 height 51
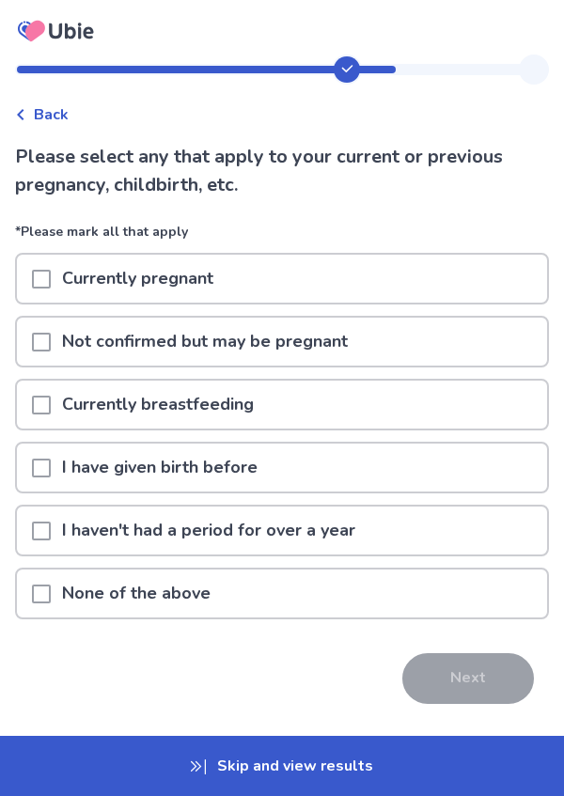
click at [470, 466] on div "I have given birth before" at bounding box center [282, 468] width 530 height 48
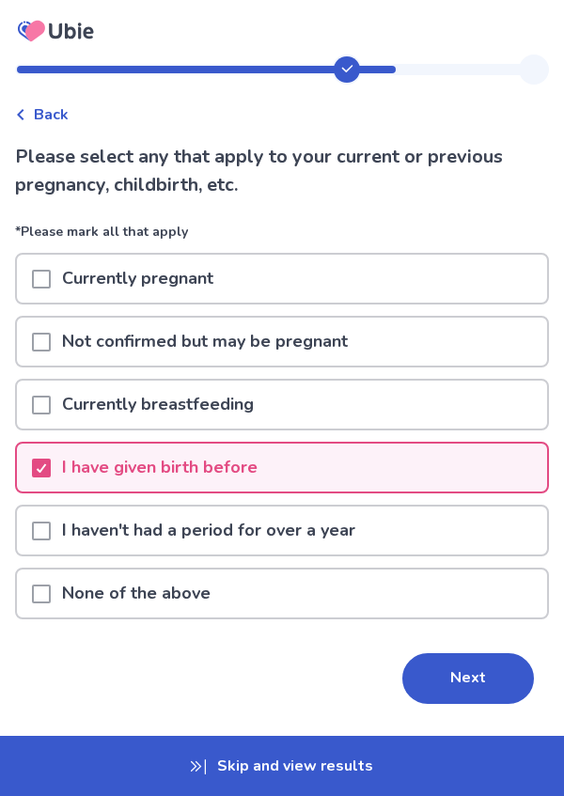
click at [508, 689] on button "Next" at bounding box center [468, 679] width 132 height 51
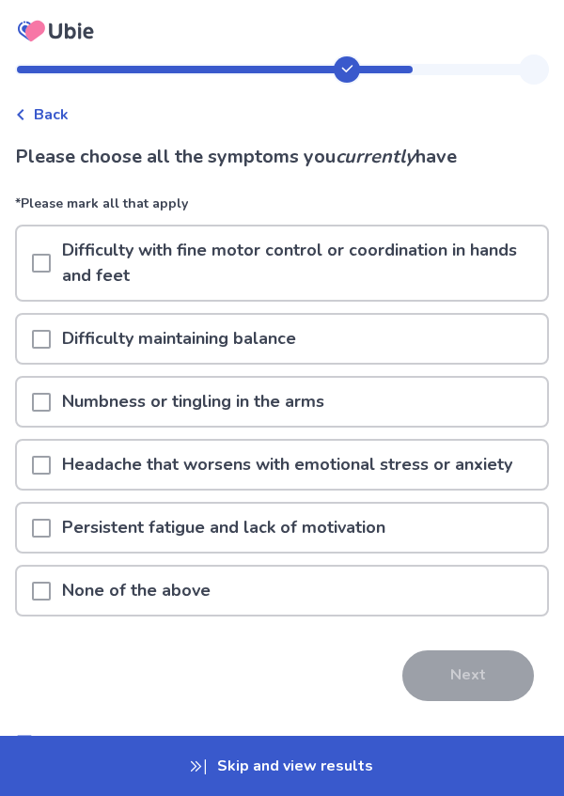
click at [500, 381] on div "Numbness or tingling in the arms" at bounding box center [282, 402] width 530 height 48
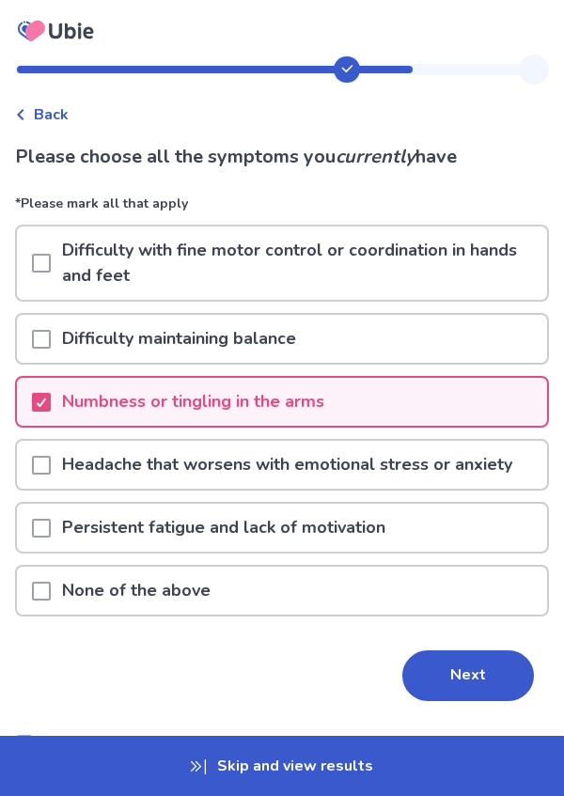
click at [500, 468] on p "Headache that worsens with emotional stress or anxiety" at bounding box center [287, 465] width 473 height 48
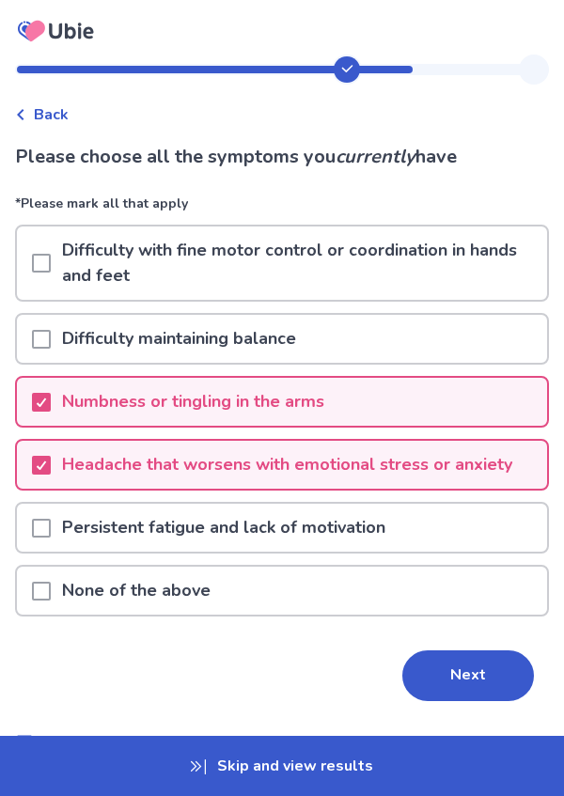
click at [497, 519] on div "Persistent fatigue and lack of motivation" at bounding box center [282, 528] width 530 height 48
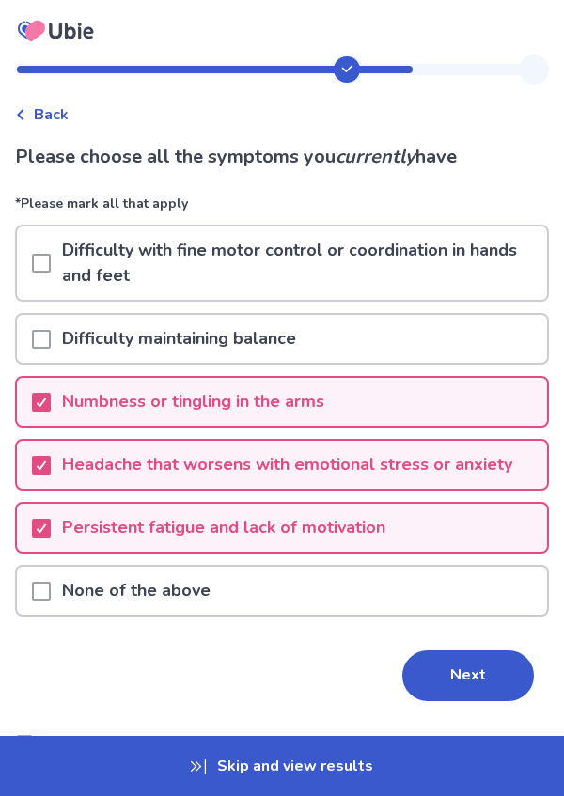
click at [508, 687] on button "Next" at bounding box center [468, 676] width 132 height 51
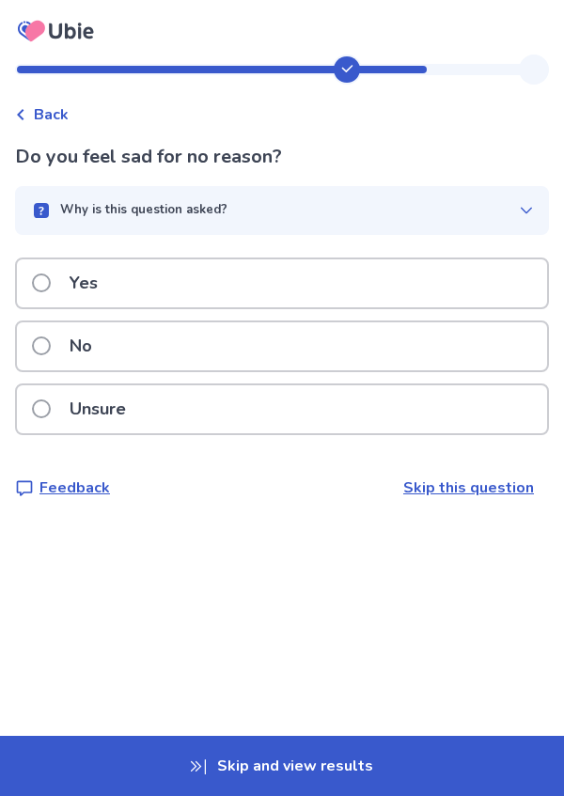
click at [502, 281] on div "Yes" at bounding box center [282, 284] width 530 height 48
click at [493, 293] on div "Yes" at bounding box center [282, 284] width 530 height 48
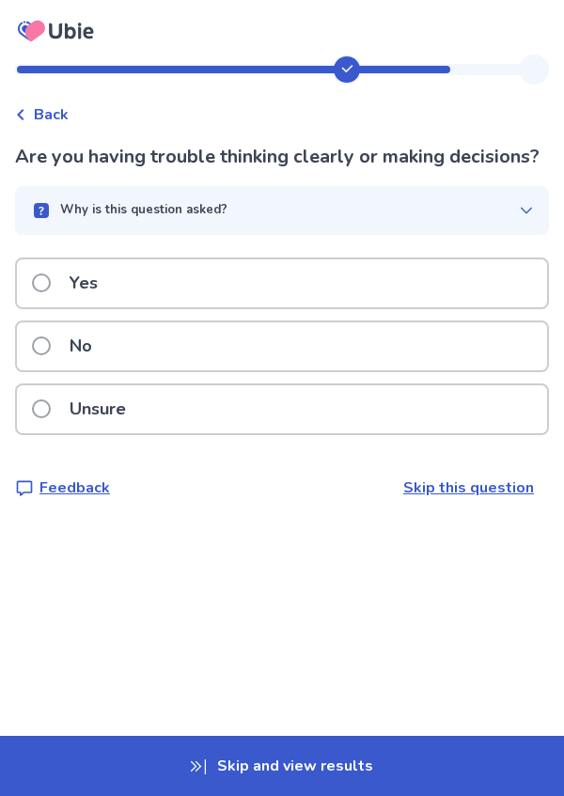
click at [507, 306] on div "Yes" at bounding box center [282, 284] width 530 height 48
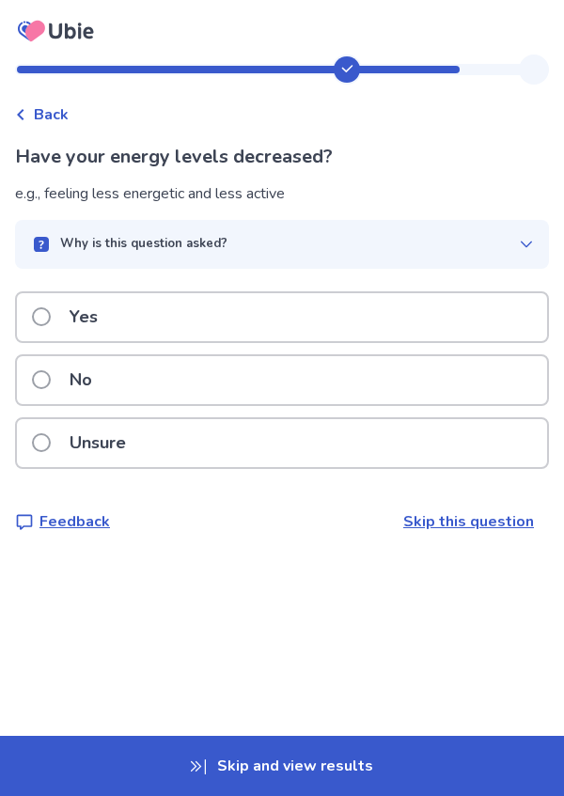
click at [505, 318] on div "Yes" at bounding box center [282, 317] width 530 height 48
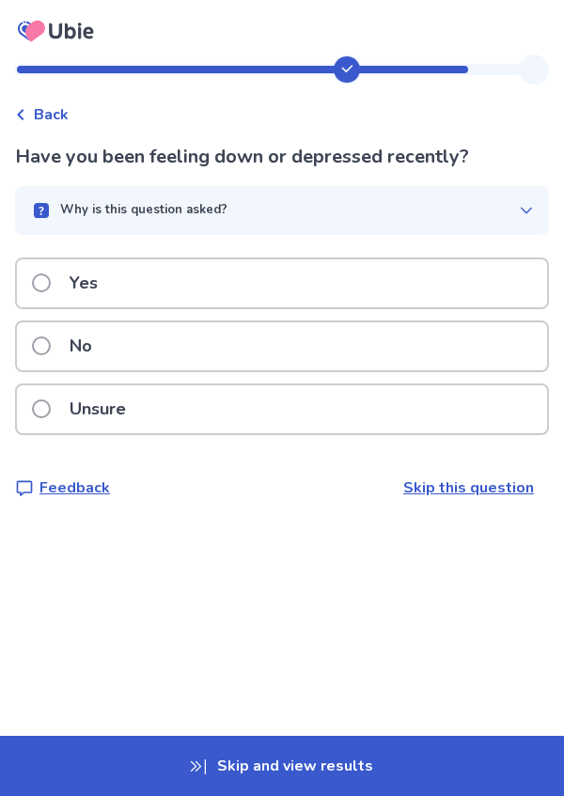
click at [515, 270] on div "Yes" at bounding box center [282, 284] width 530 height 48
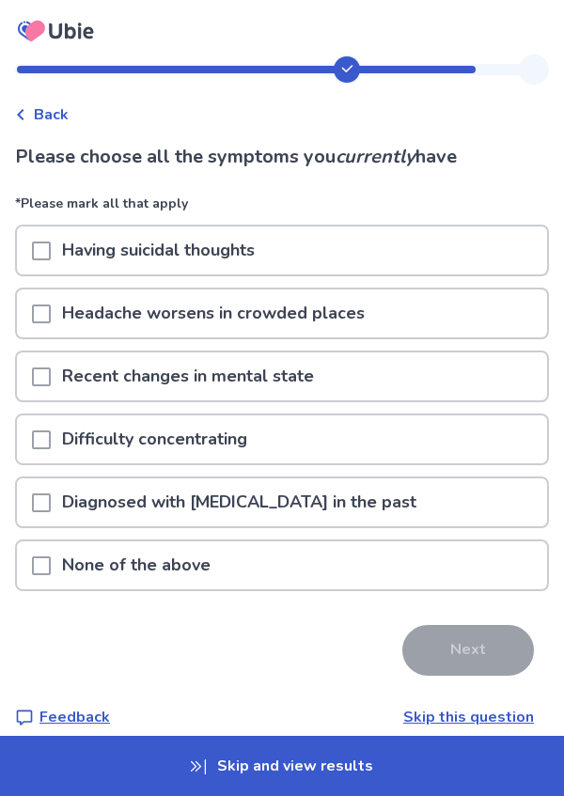
click at [515, 378] on div "Recent changes in mental state" at bounding box center [282, 377] width 530 height 48
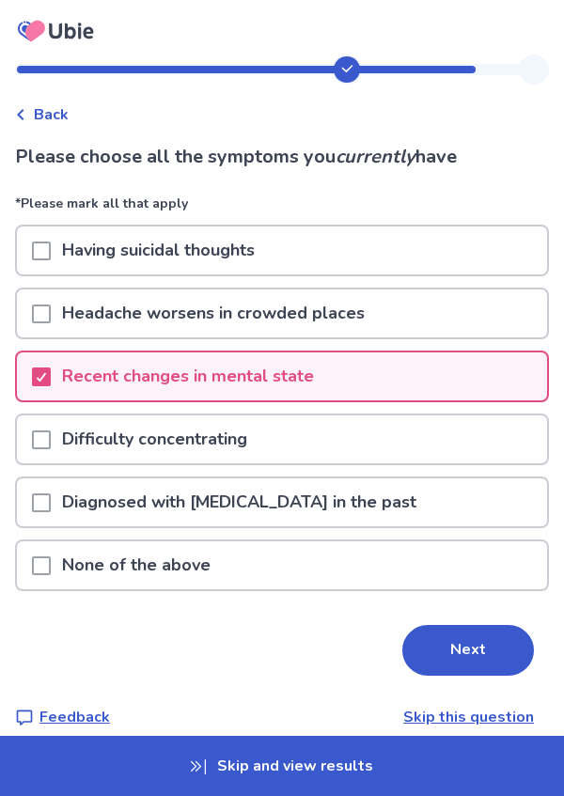
click at [485, 442] on div "Difficulty concentrating" at bounding box center [282, 440] width 530 height 48
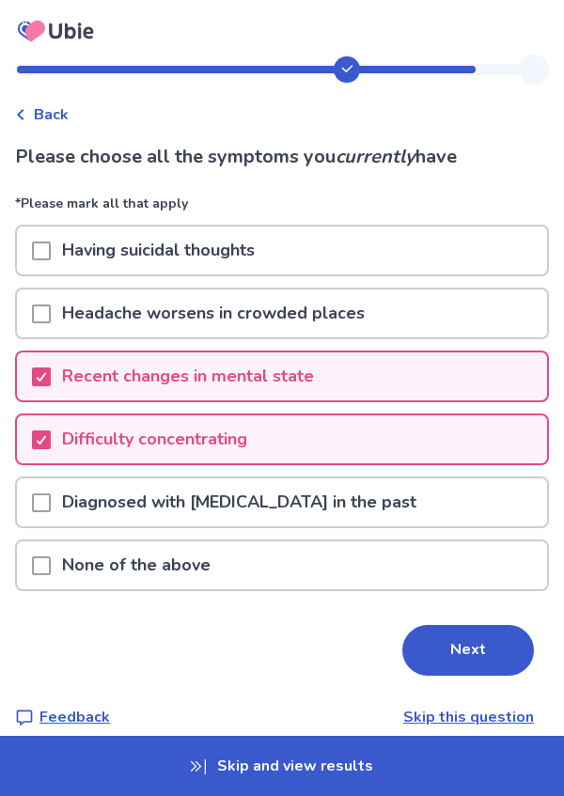
click at [456, 330] on div "Headache worsens in crowded places" at bounding box center [282, 314] width 530 height 48
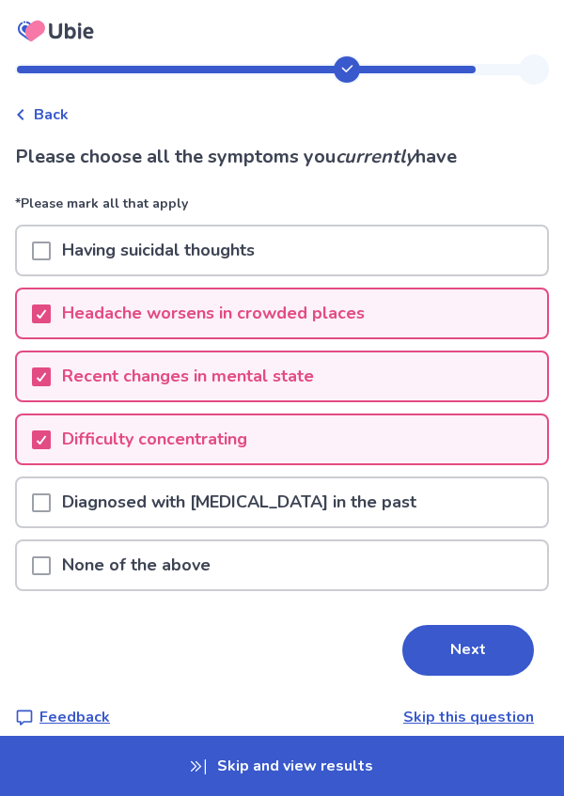
click at [482, 652] on button "Next" at bounding box center [468, 650] width 132 height 51
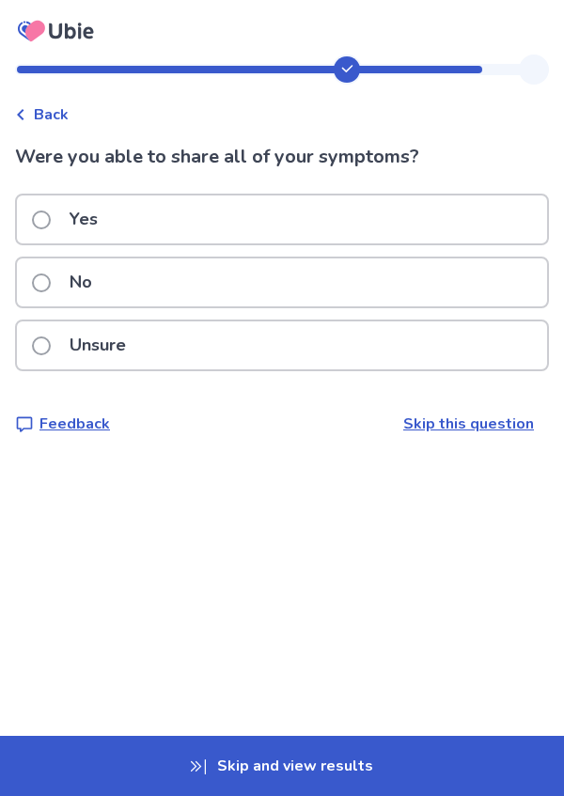
click at [507, 211] on div "Yes" at bounding box center [282, 220] width 530 height 48
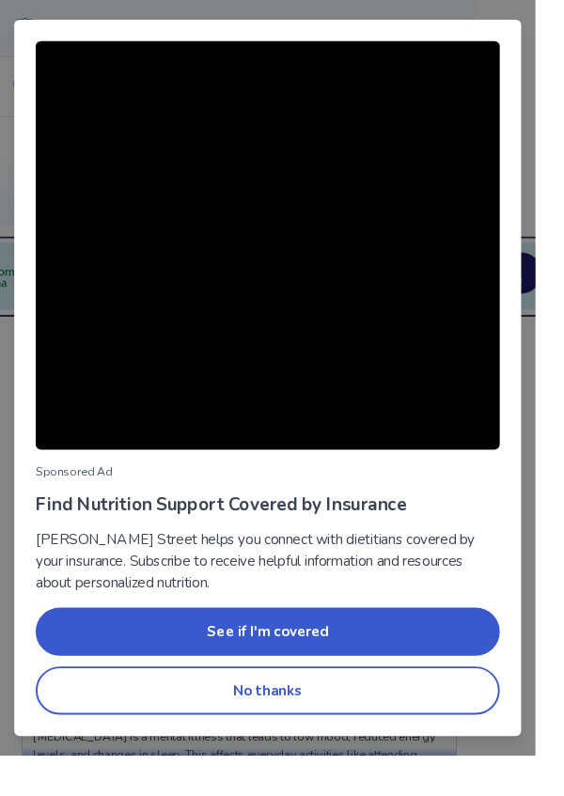
click at [521, 753] on div "See if I'm covered No thanks" at bounding box center [282, 696] width 489 height 113
click at [488, 750] on button "No thanks" at bounding box center [282, 727] width 489 height 51
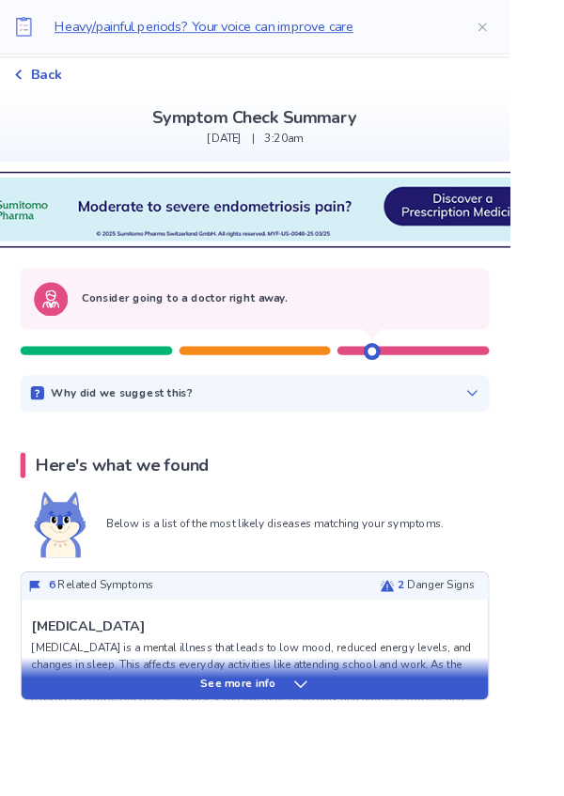
scroll to position [61, 0]
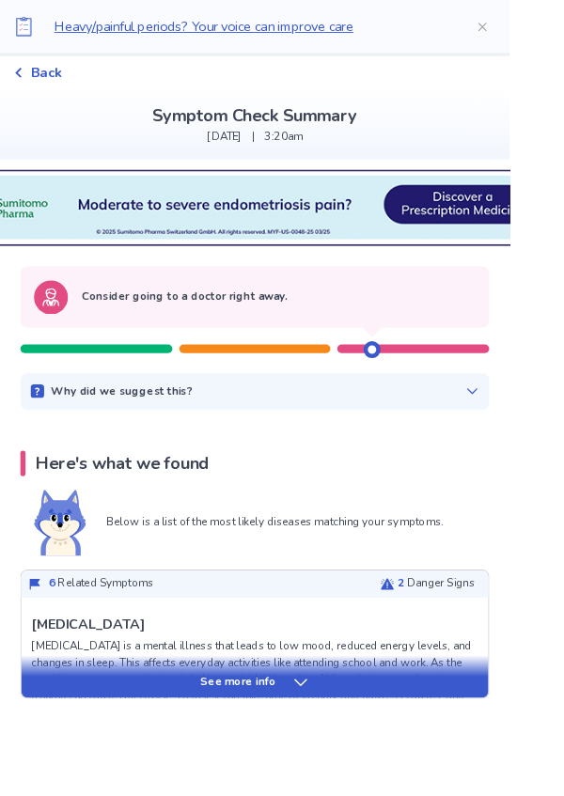
click at [474, 738] on div "See more info" at bounding box center [282, 749] width 517 height 47
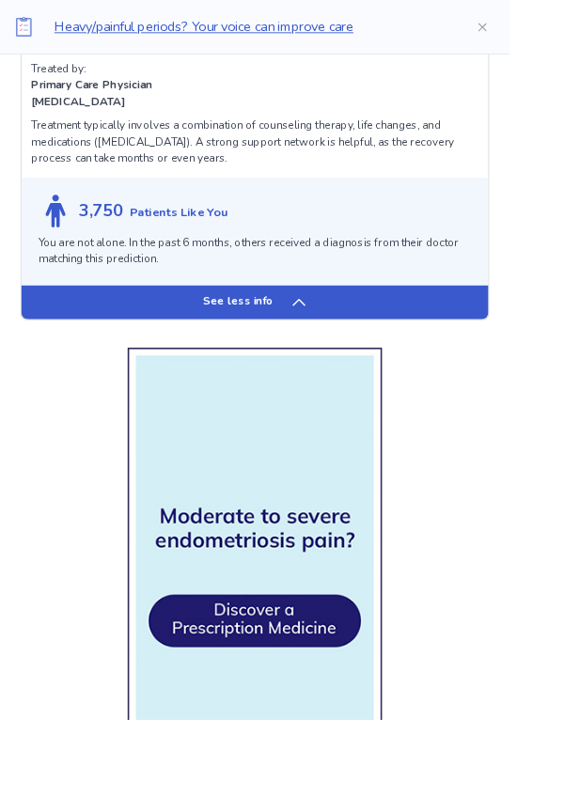
scroll to position [1396, 0]
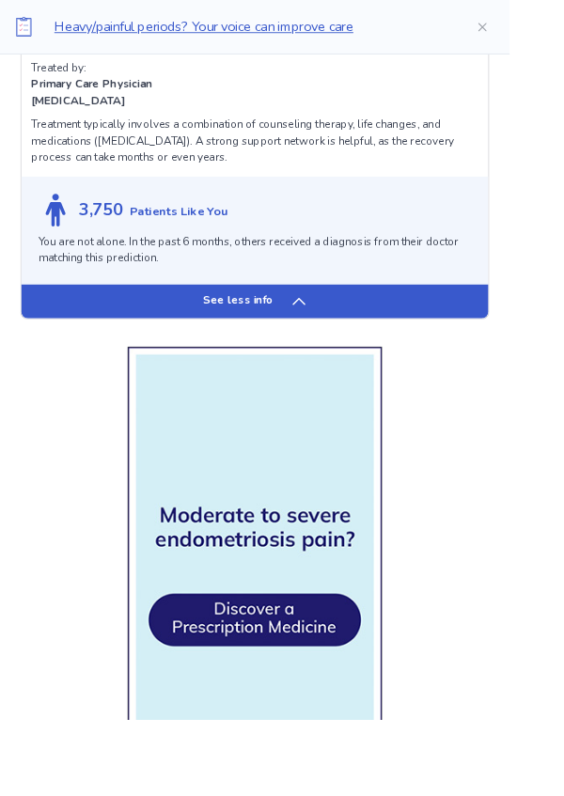
click at [475, 646] on div at bounding box center [282, 666] width 519 height 564
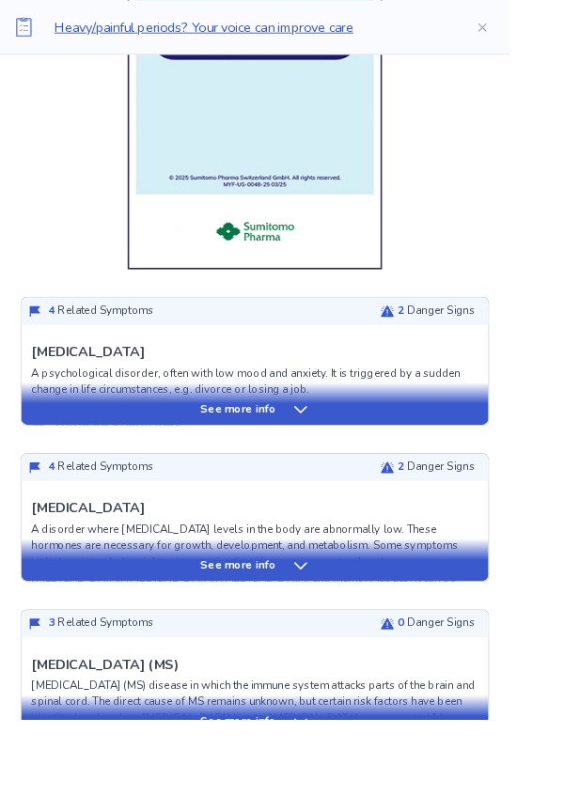
scroll to position [2047, 0]
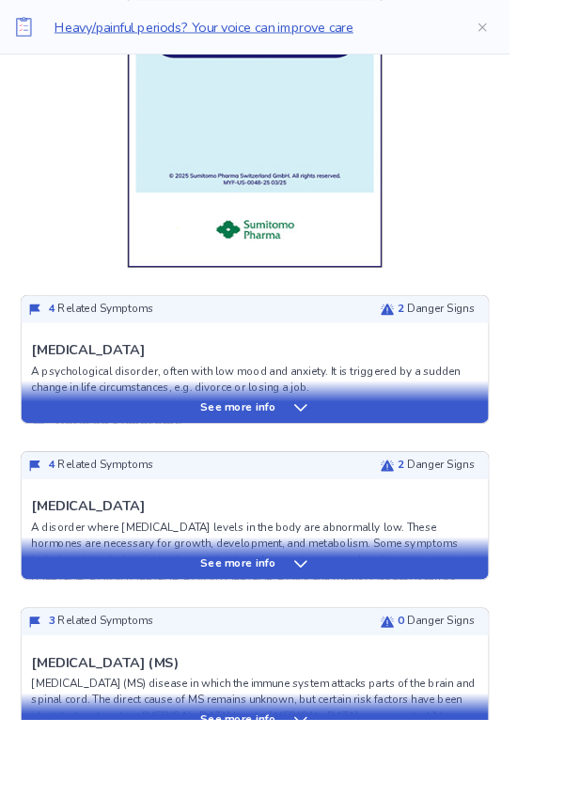
click at [469, 796] on div "See more info" at bounding box center [282, 797] width 517 height 19
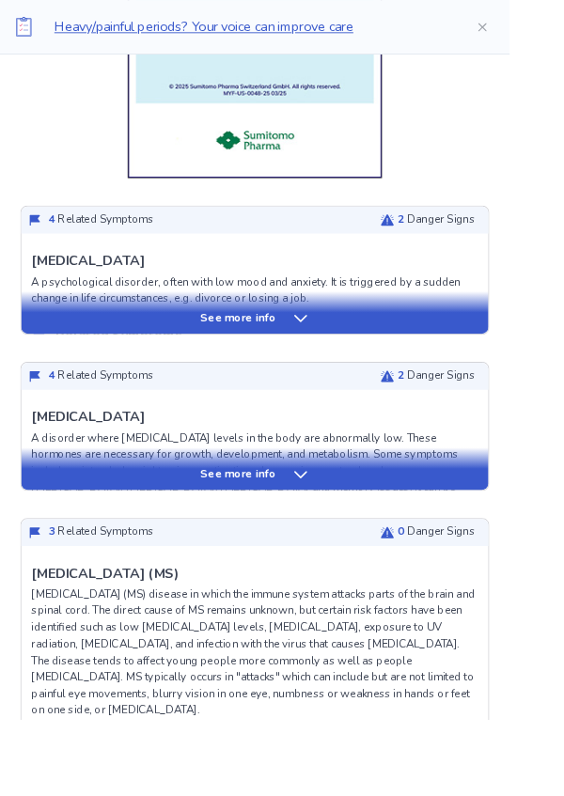
scroll to position [2144, 0]
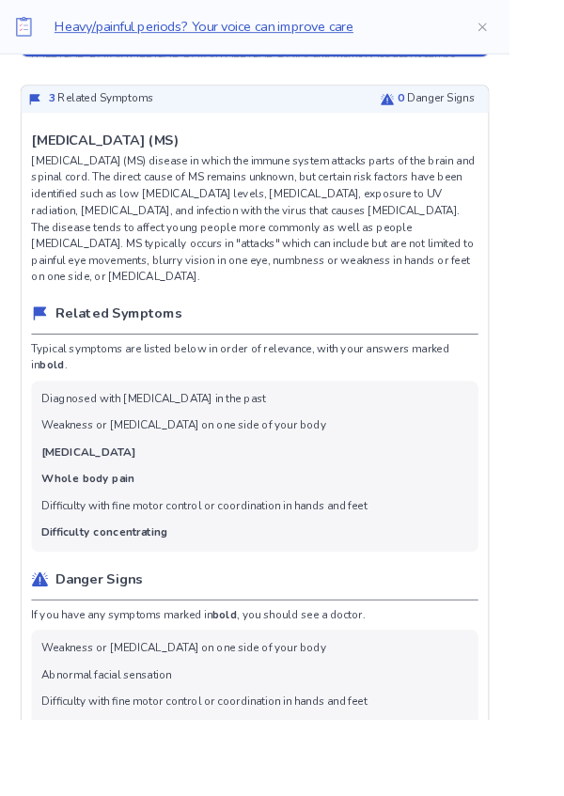
click at [504, 645] on div "Danger Signs" at bounding box center [282, 647] width 495 height 35
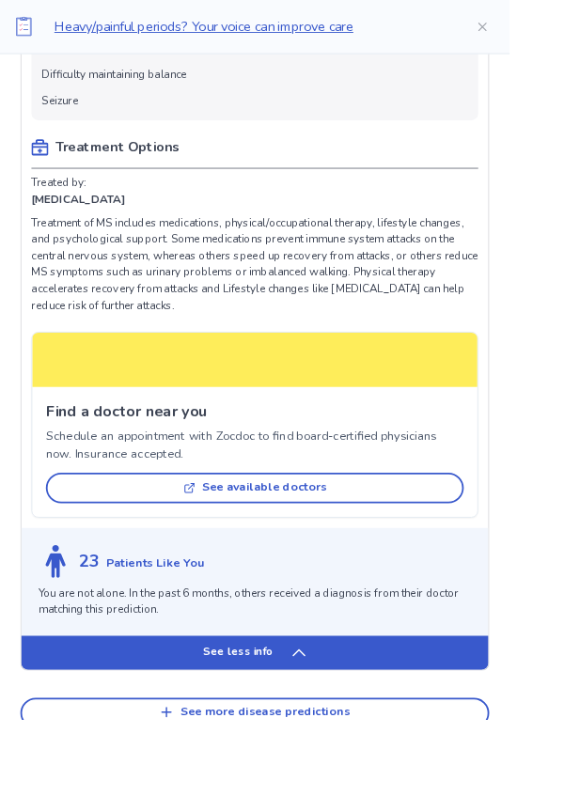
scroll to position [3351, 0]
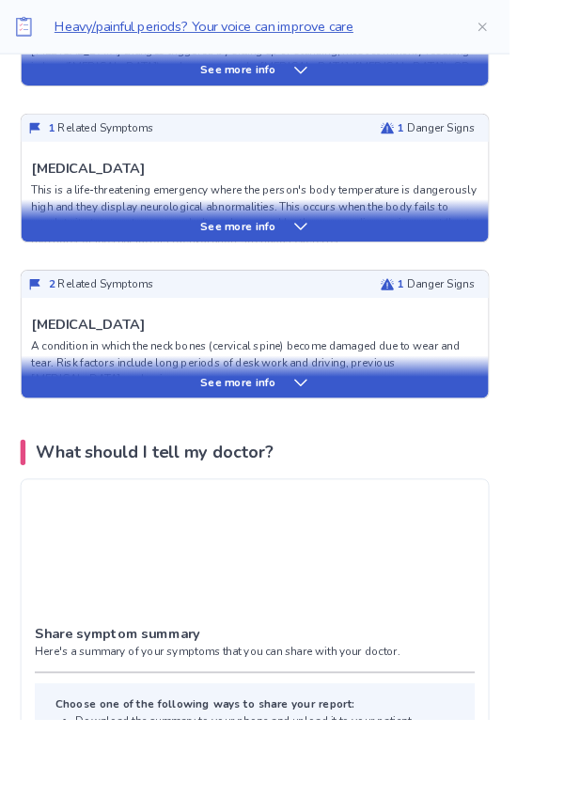
scroll to position [4199, 0]
